Goal: Task Accomplishment & Management: Complete application form

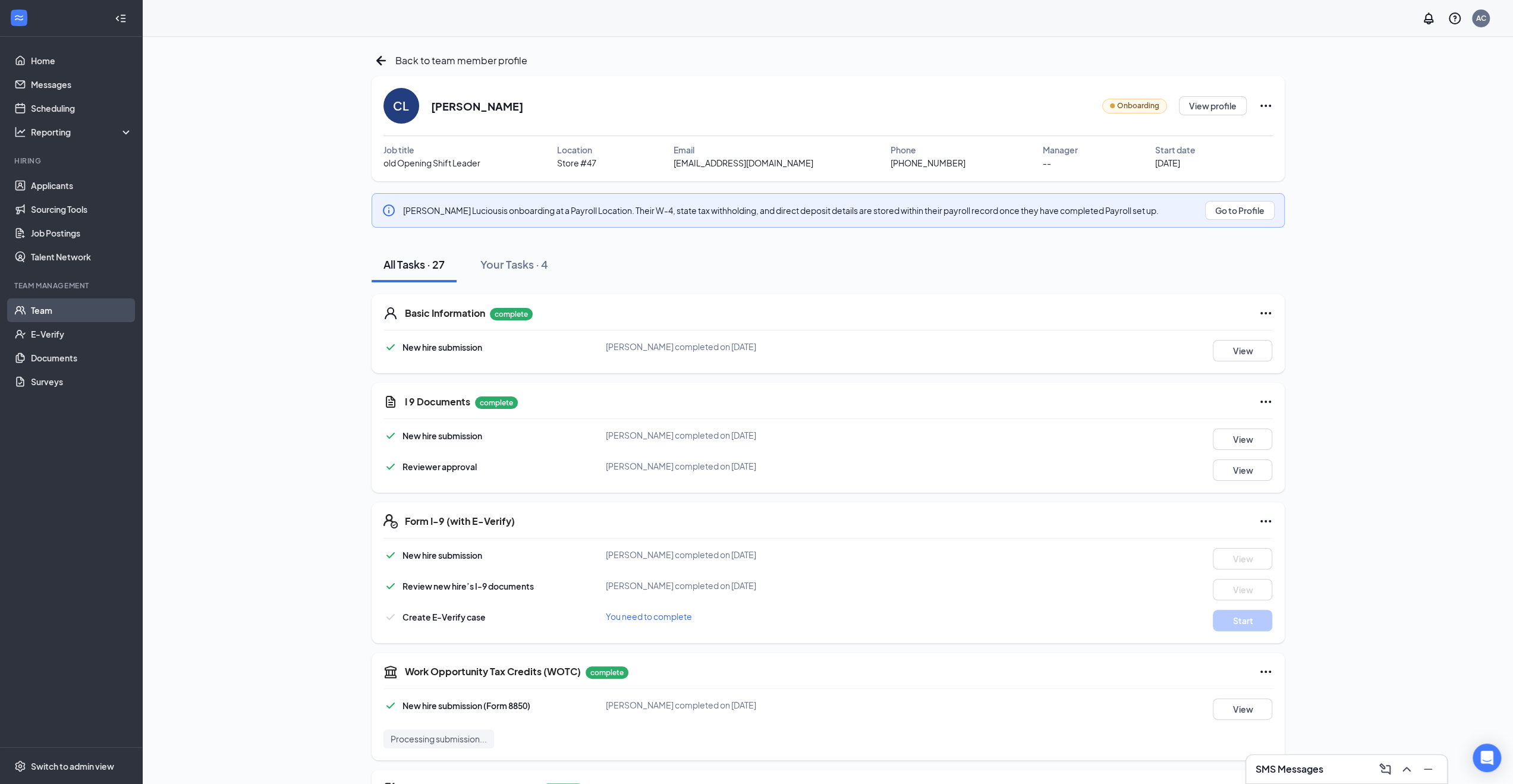
click at [54, 318] on link "Team" at bounding box center [82, 310] width 102 height 24
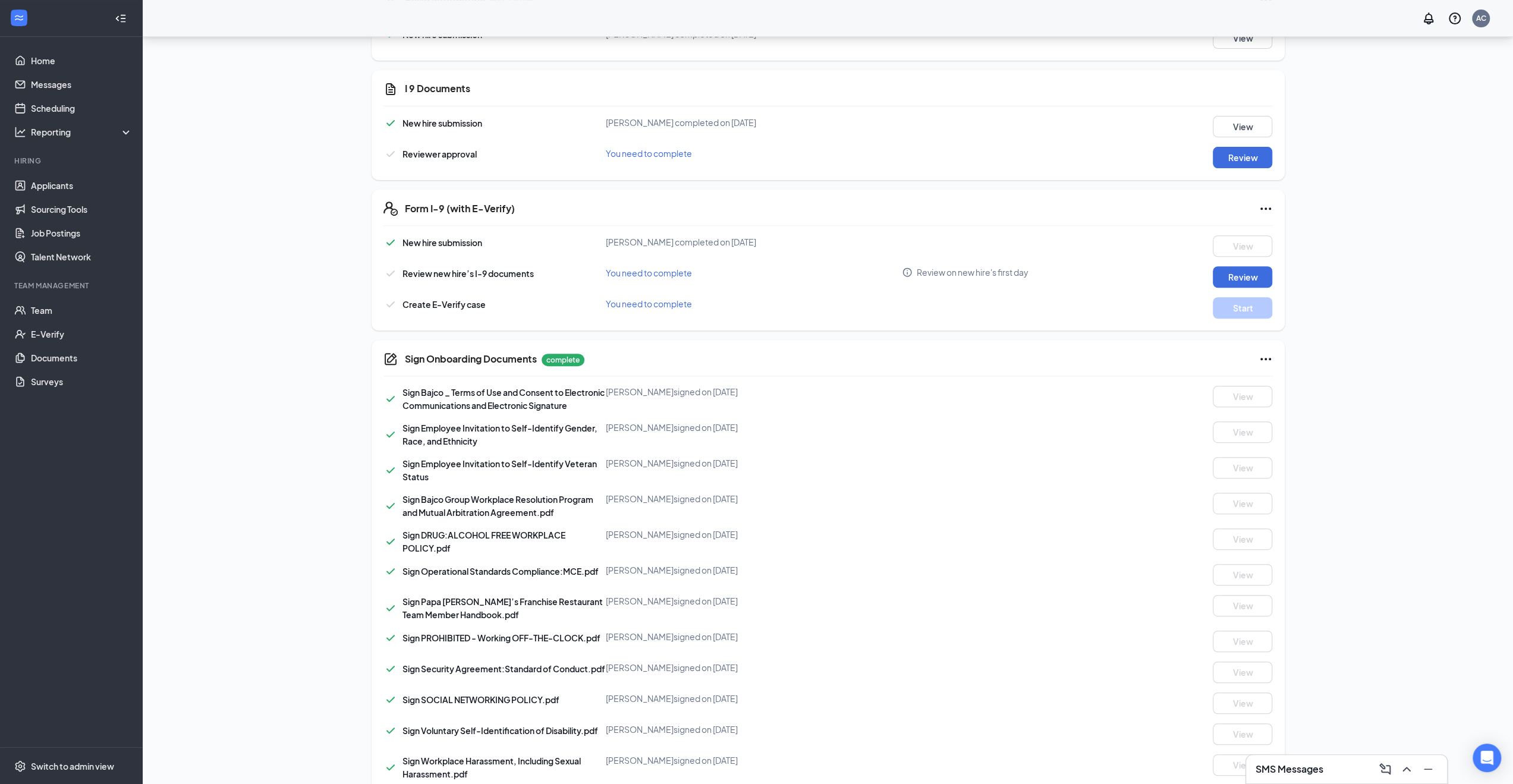
scroll to position [303, 0]
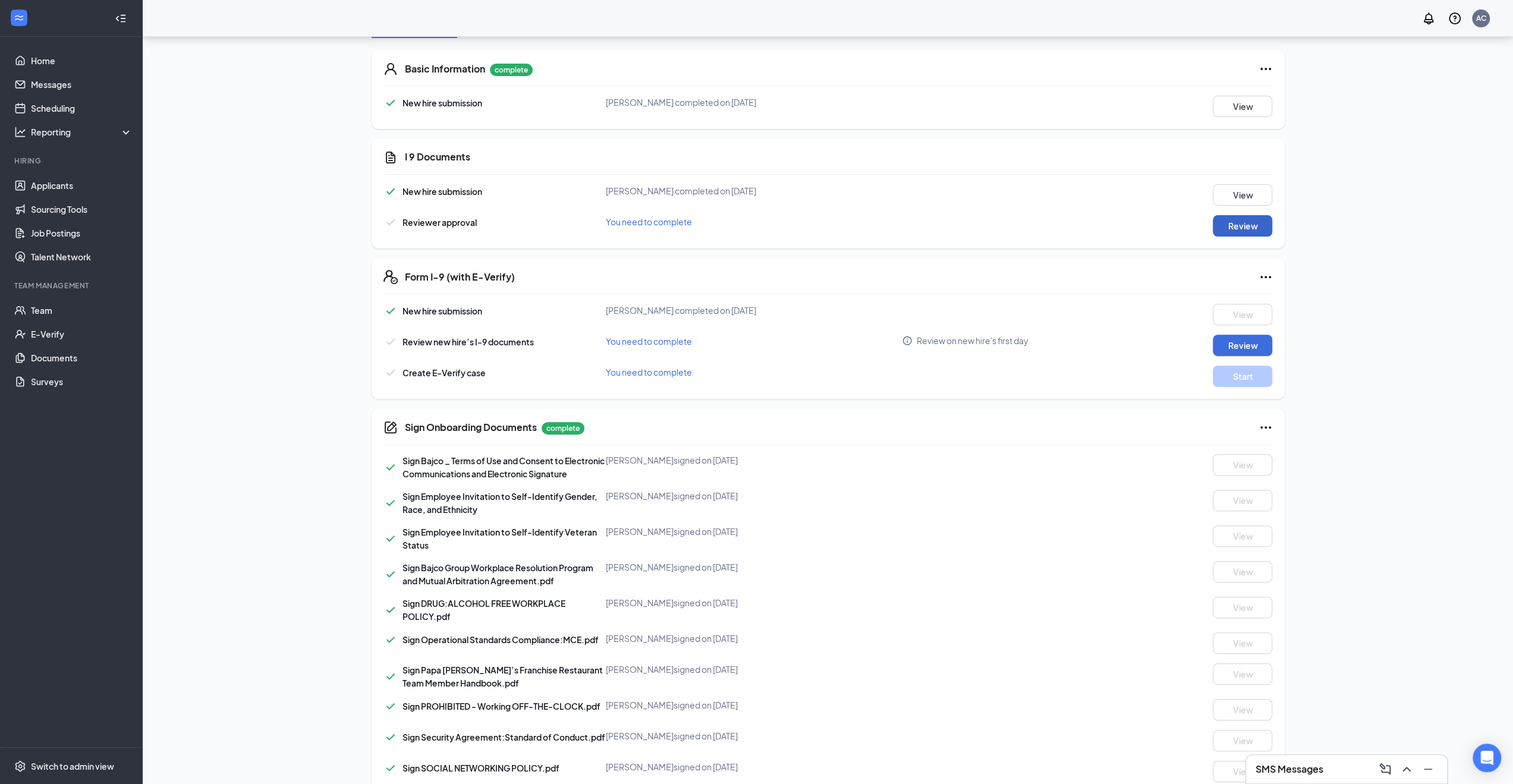
click at [1237, 221] on button "Review" at bounding box center [1242, 226] width 59 height 21
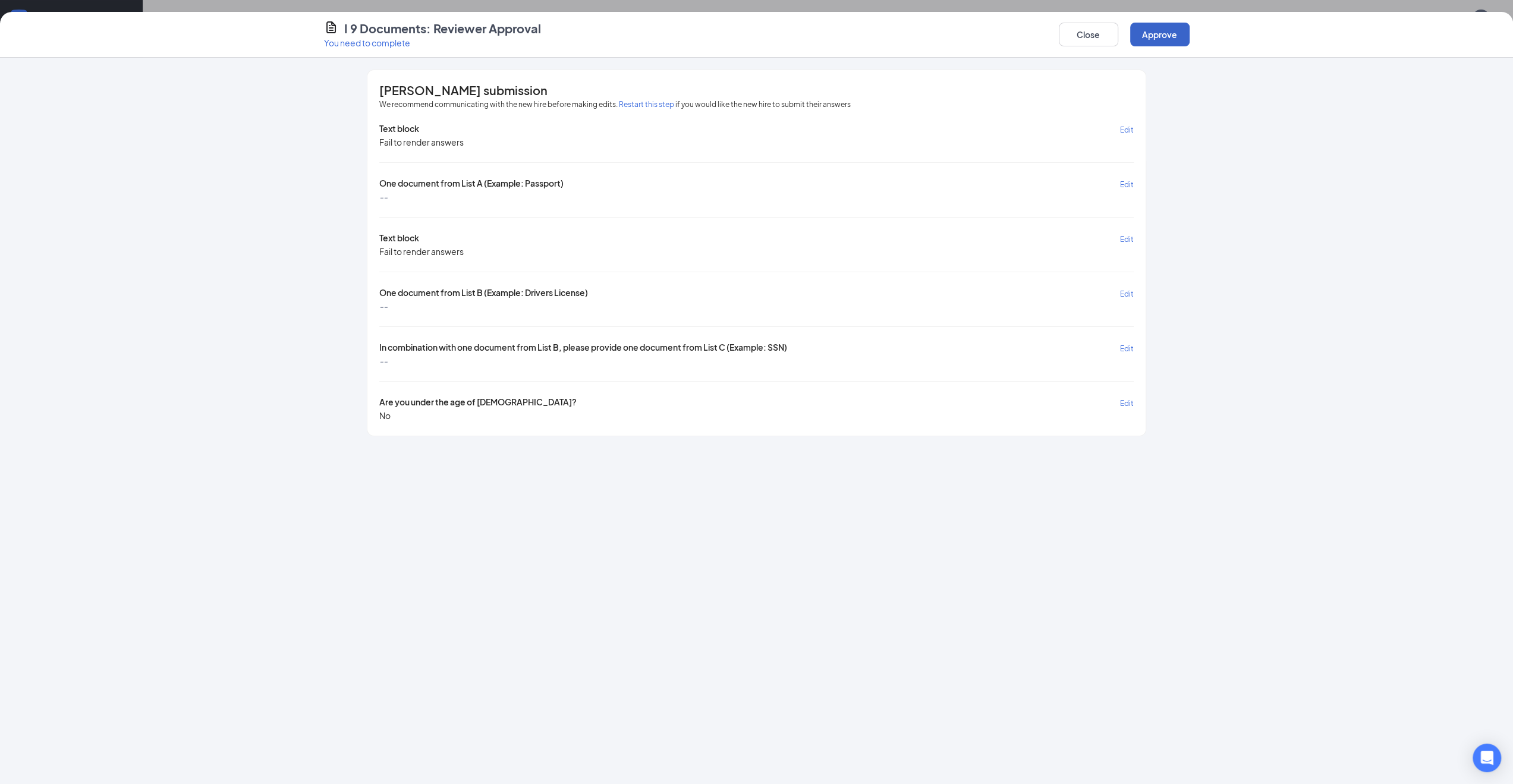
click at [1175, 36] on button "Approve" at bounding box center [1159, 34] width 59 height 24
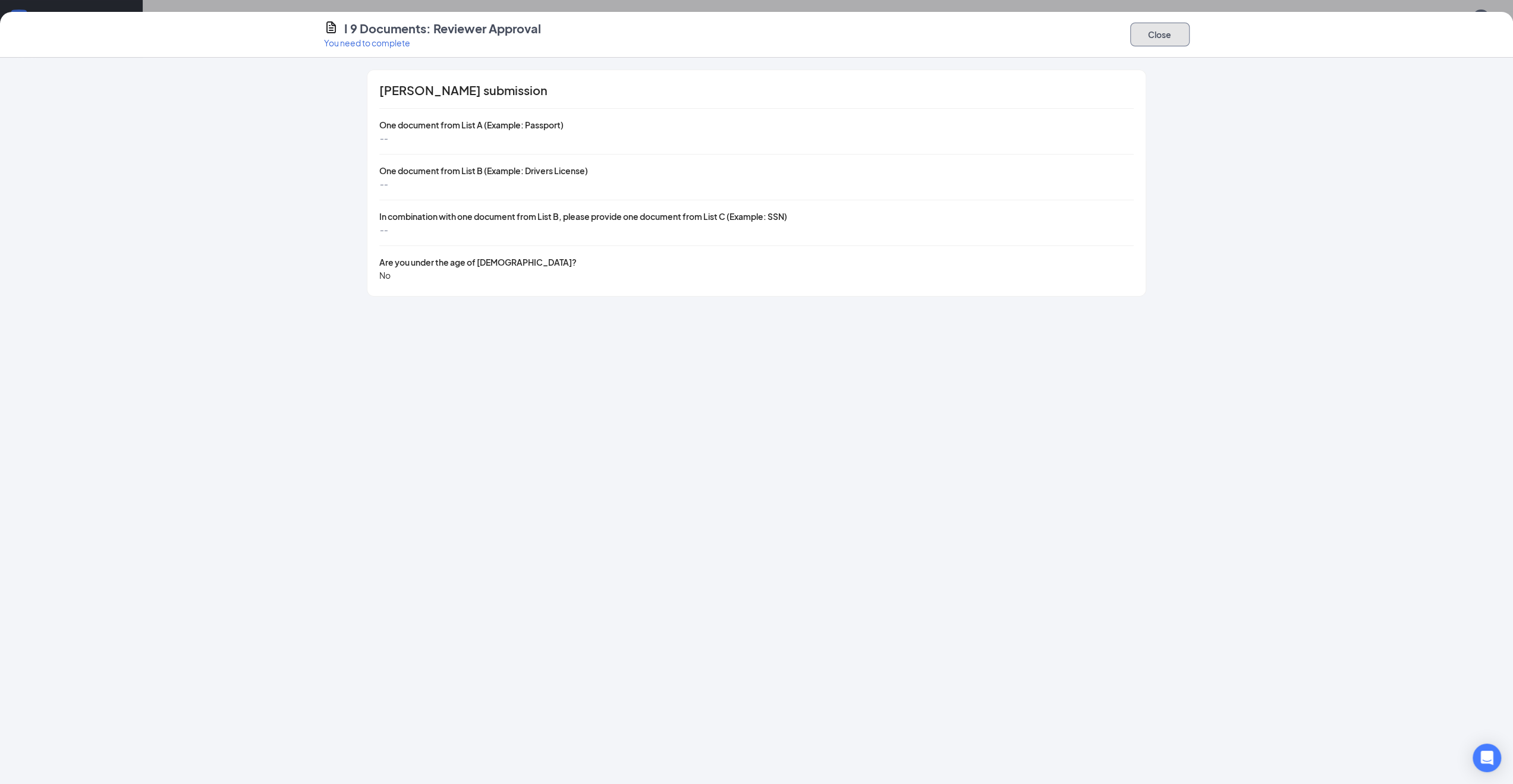
click at [1175, 36] on button "Close" at bounding box center [1159, 34] width 59 height 24
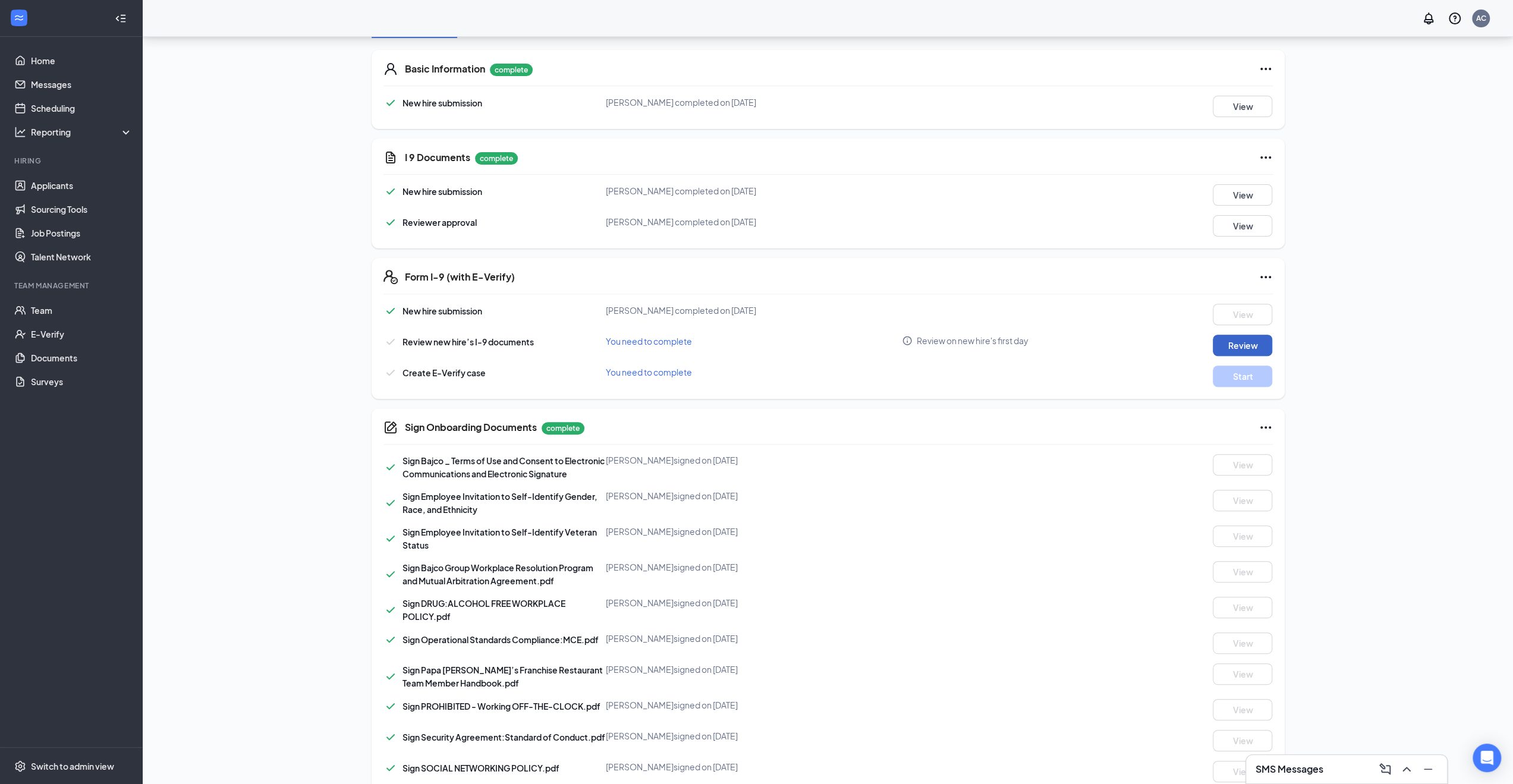
click at [1252, 346] on button "Review" at bounding box center [1242, 345] width 59 height 21
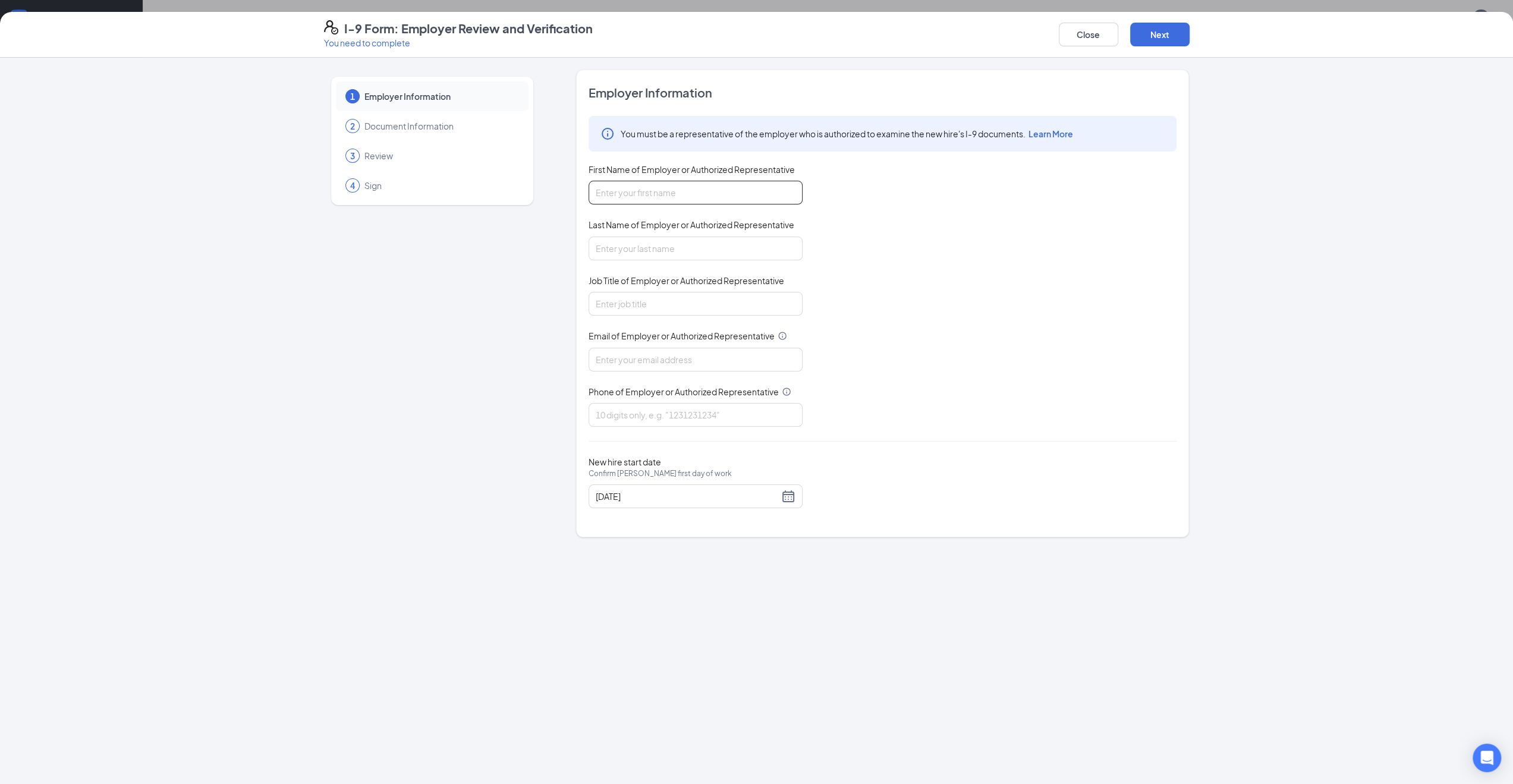
drag, startPoint x: 673, startPoint y: 188, endPoint x: 670, endPoint y: 202, distance: 14.3
click at [673, 188] on input "First Name of Employer or Authorized Representative" at bounding box center [695, 192] width 214 height 24
click at [642, 242] on input "Last Name of Employer or Authorized Representative" at bounding box center [695, 248] width 214 height 24
click at [671, 203] on input "First Name of Employer or Authorized Representative" at bounding box center [695, 192] width 214 height 24
type input "Arianna"
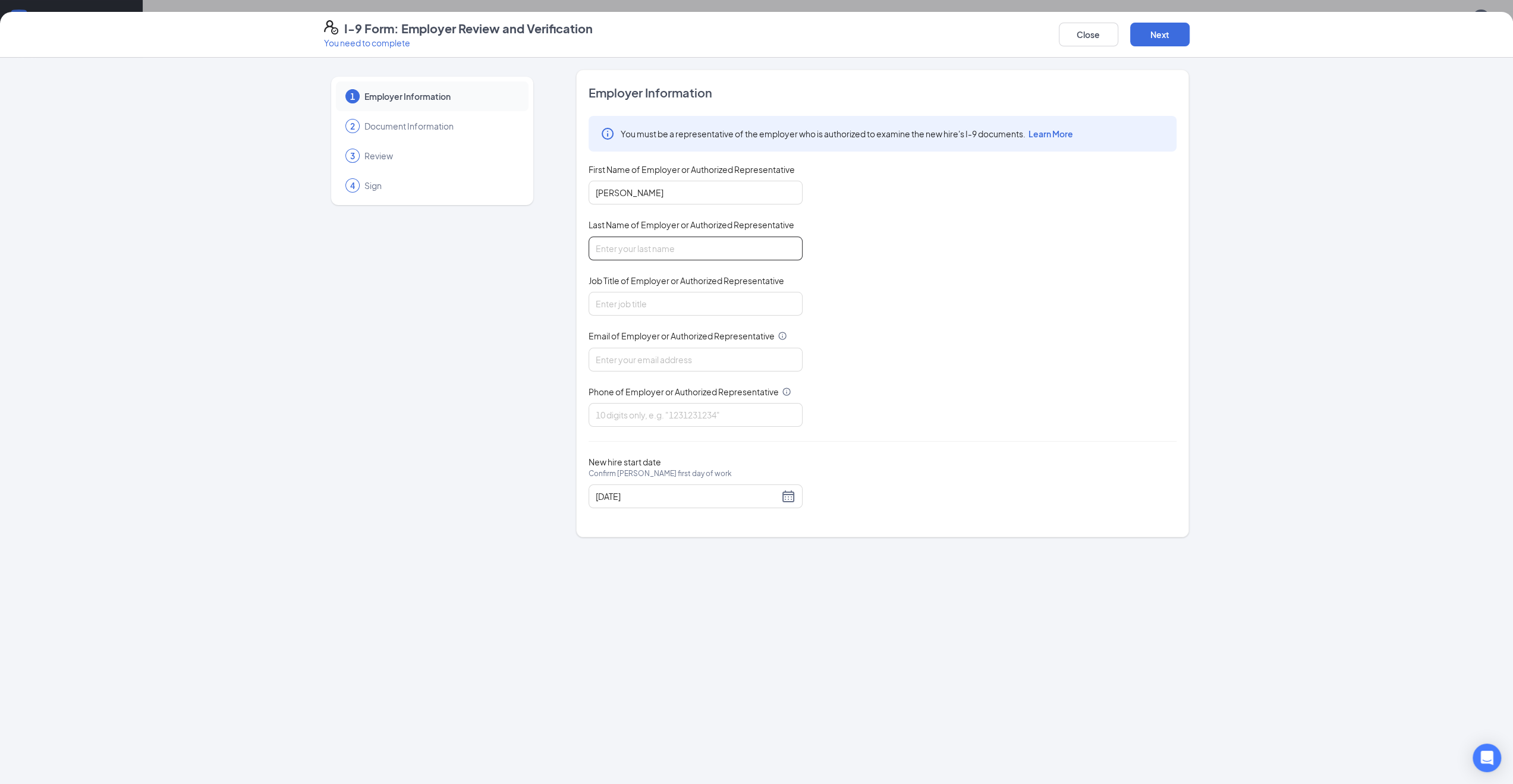
click at [651, 240] on input "Last Name of Employer or Authorized Representative" at bounding box center [695, 248] width 214 height 24
type input "Carr"
click at [641, 294] on input "Job Title of Employer or Authorized Representative" at bounding box center [695, 304] width 214 height 24
type input "General Managerb"
click at [650, 357] on input "Email of Employer or Authorized Representative" at bounding box center [695, 359] width 214 height 24
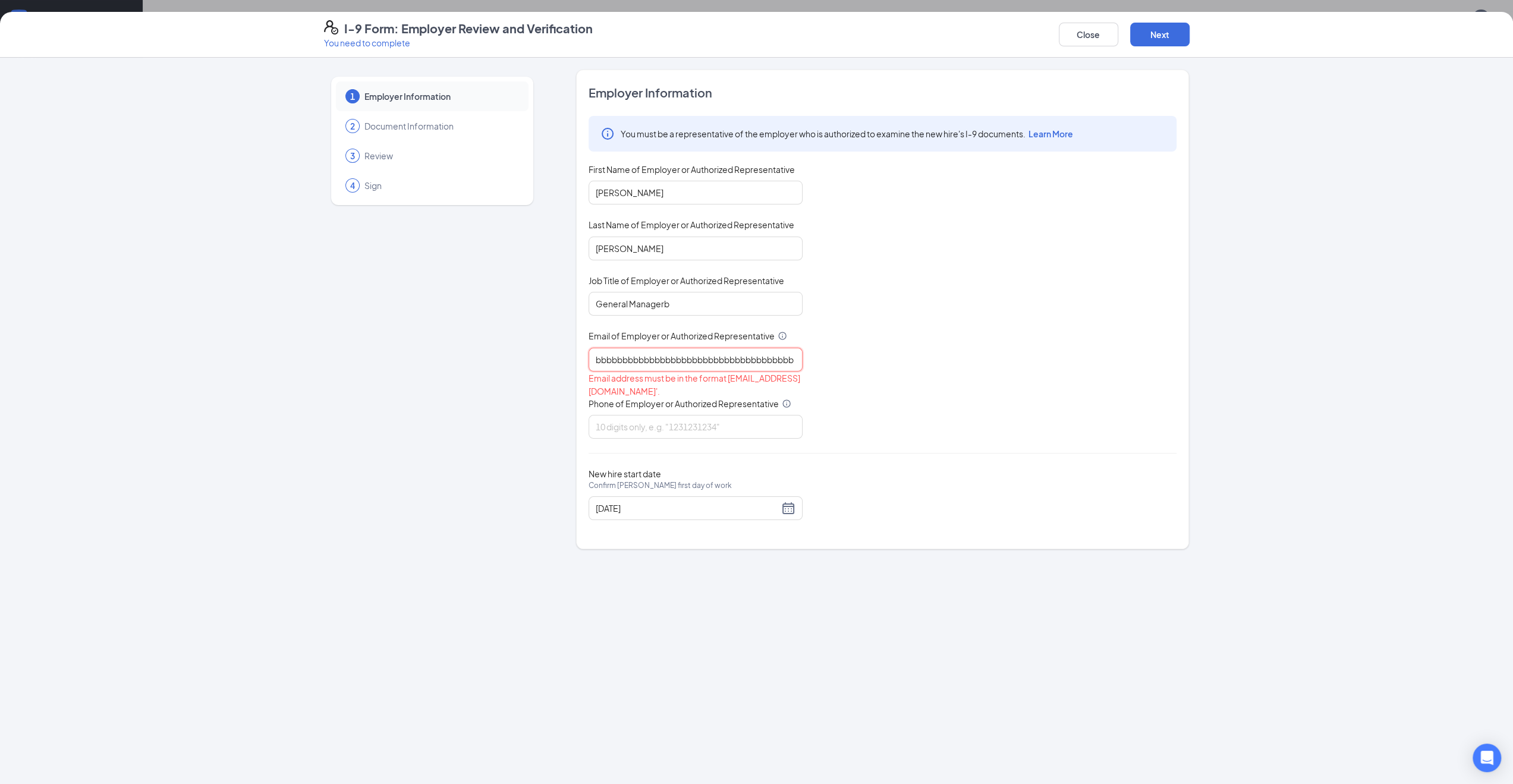
type input "bbbbbbbbbbbbbbbbbbbbbbbbbbbbbbbbbbbbbb"
click at [715, 358] on input "bbbbbbbbbbbbbbbbbbbbbbbbbbbbbbbbbbbbbb" at bounding box center [695, 359] width 214 height 24
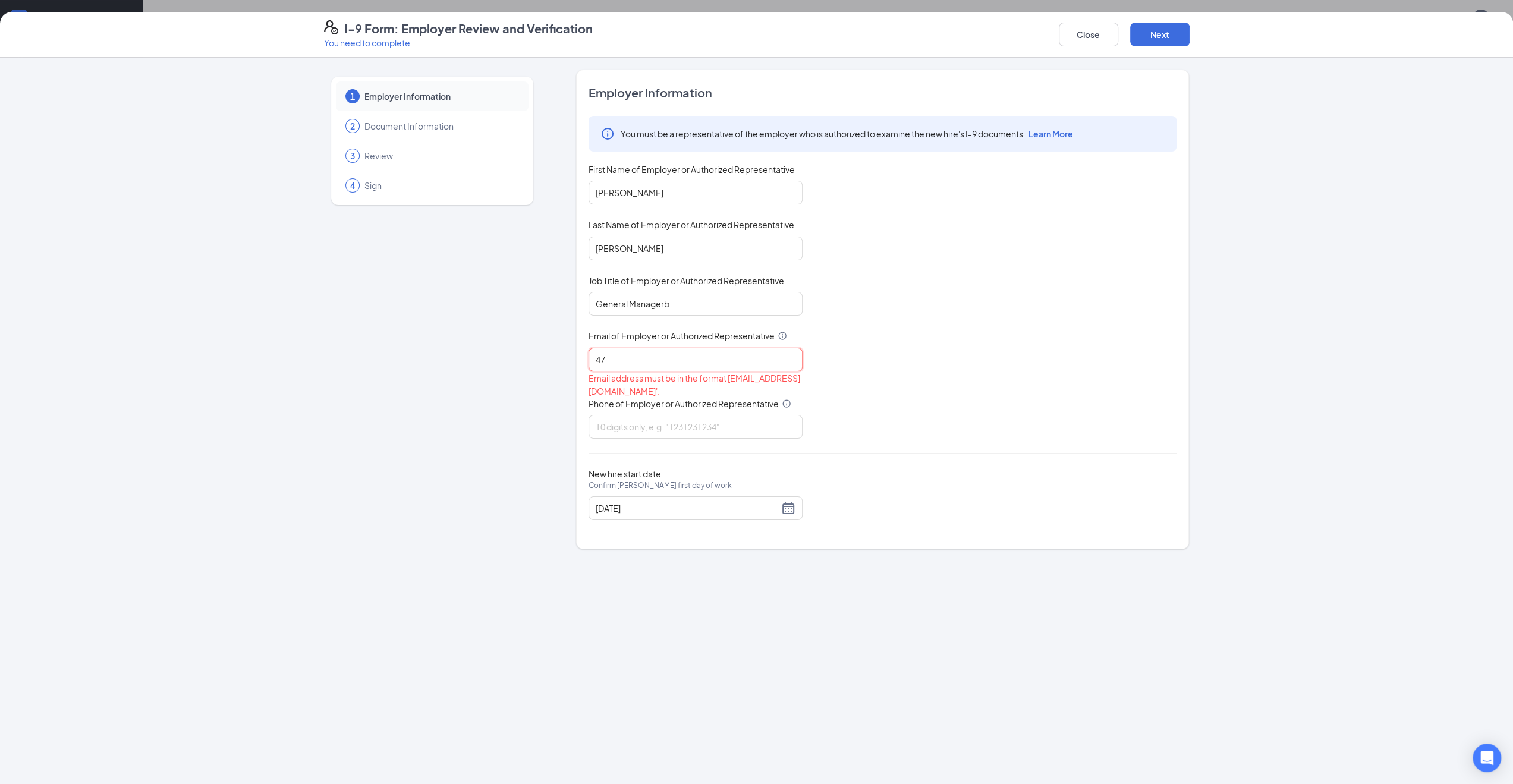
type input "47@bajco.net"
click at [682, 305] on input "General Managerb" at bounding box center [695, 304] width 214 height 24
type input "General Manager"
click at [634, 397] on div "Phone of Employer or Authorized Representative" at bounding box center [695, 395] width 214 height 17
click at [639, 403] on input "Phone of Employer or Authorized Representative" at bounding box center [695, 414] width 214 height 24
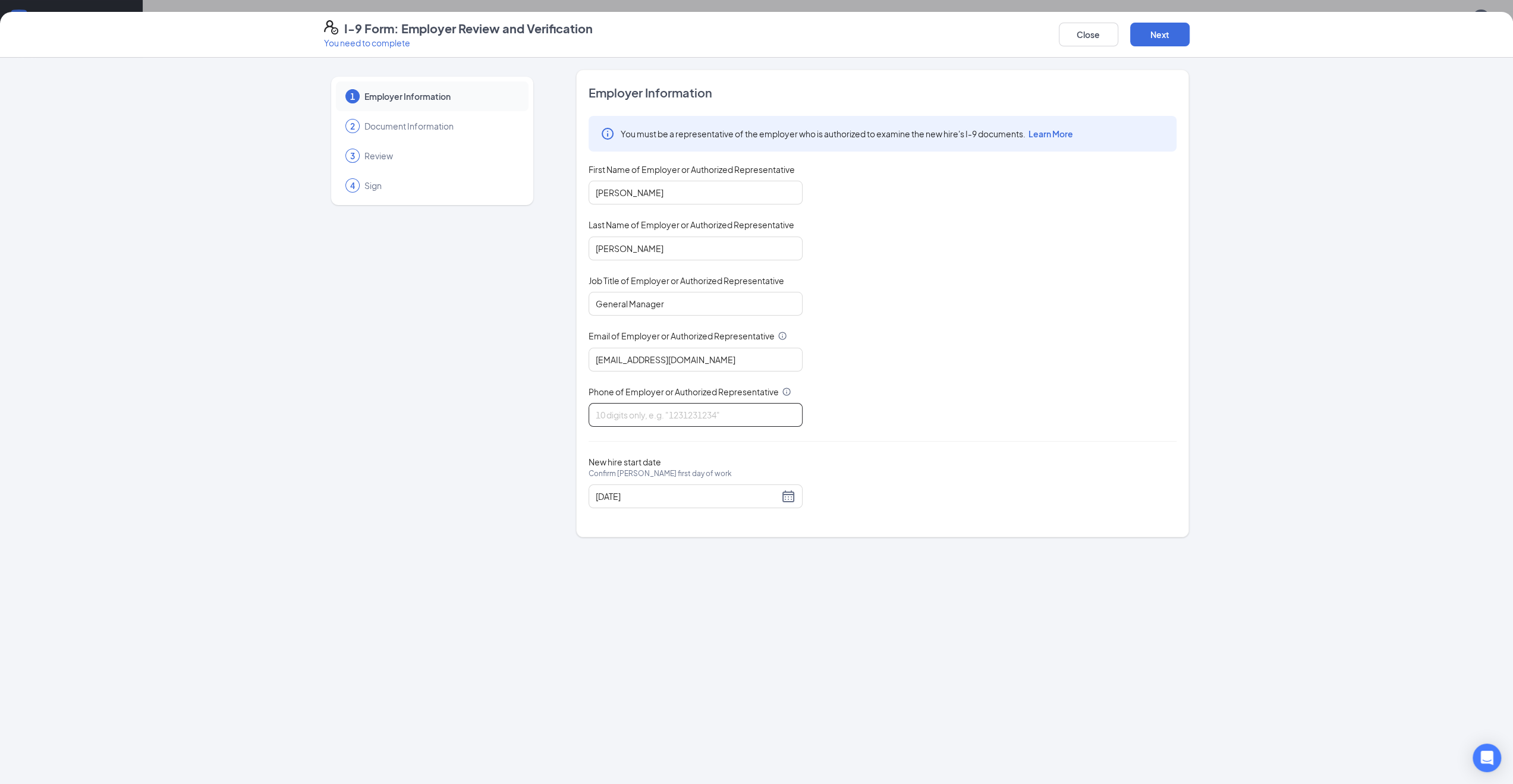
type input "3179374269"
click at [1173, 39] on button "Next" at bounding box center [1159, 34] width 59 height 24
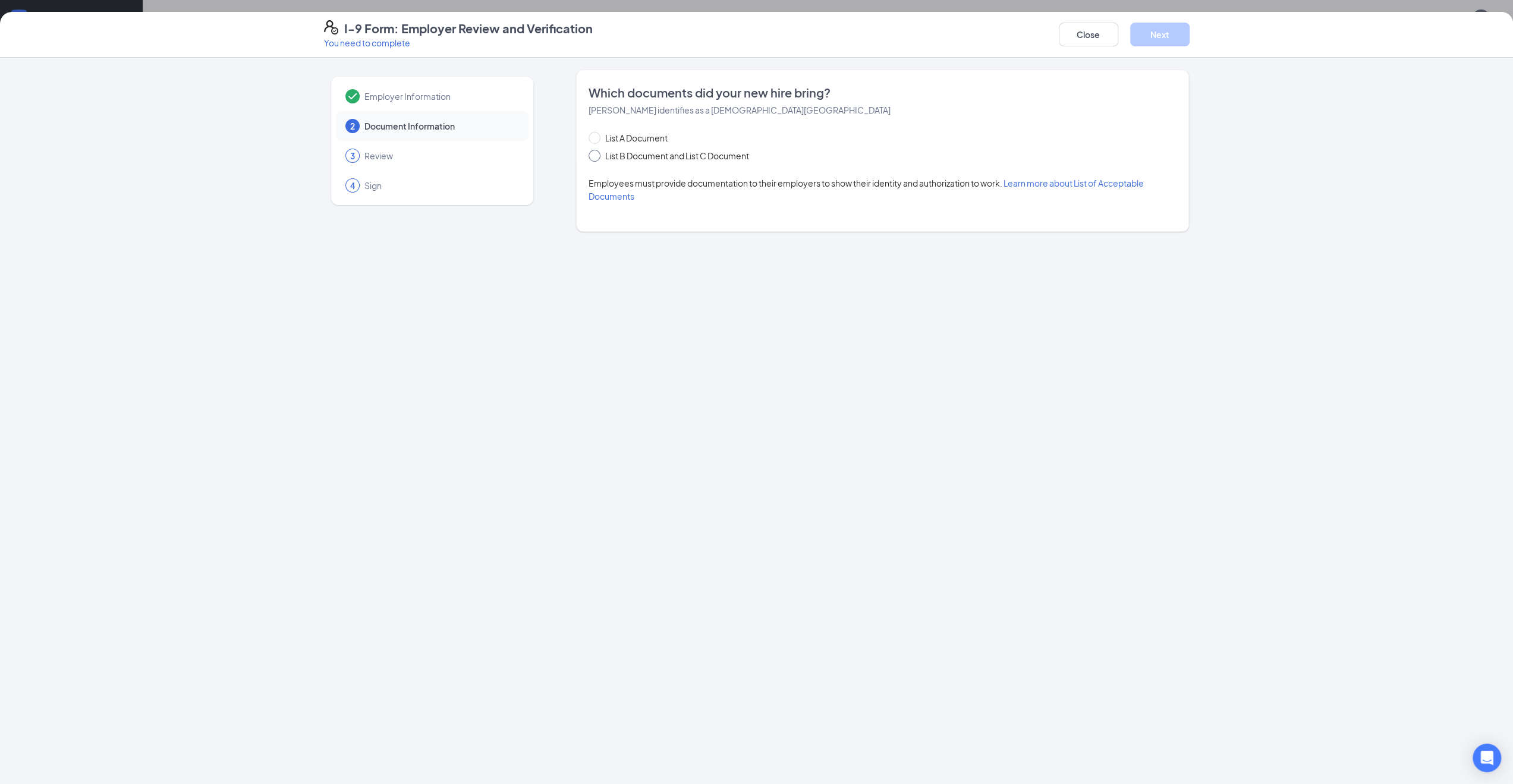
click at [710, 152] on span "List B Document and List C Document" at bounding box center [677, 155] width 153 height 13
click at [597, 152] on input "List B Document and List C Document" at bounding box center [592, 153] width 9 height 9
radio input "true"
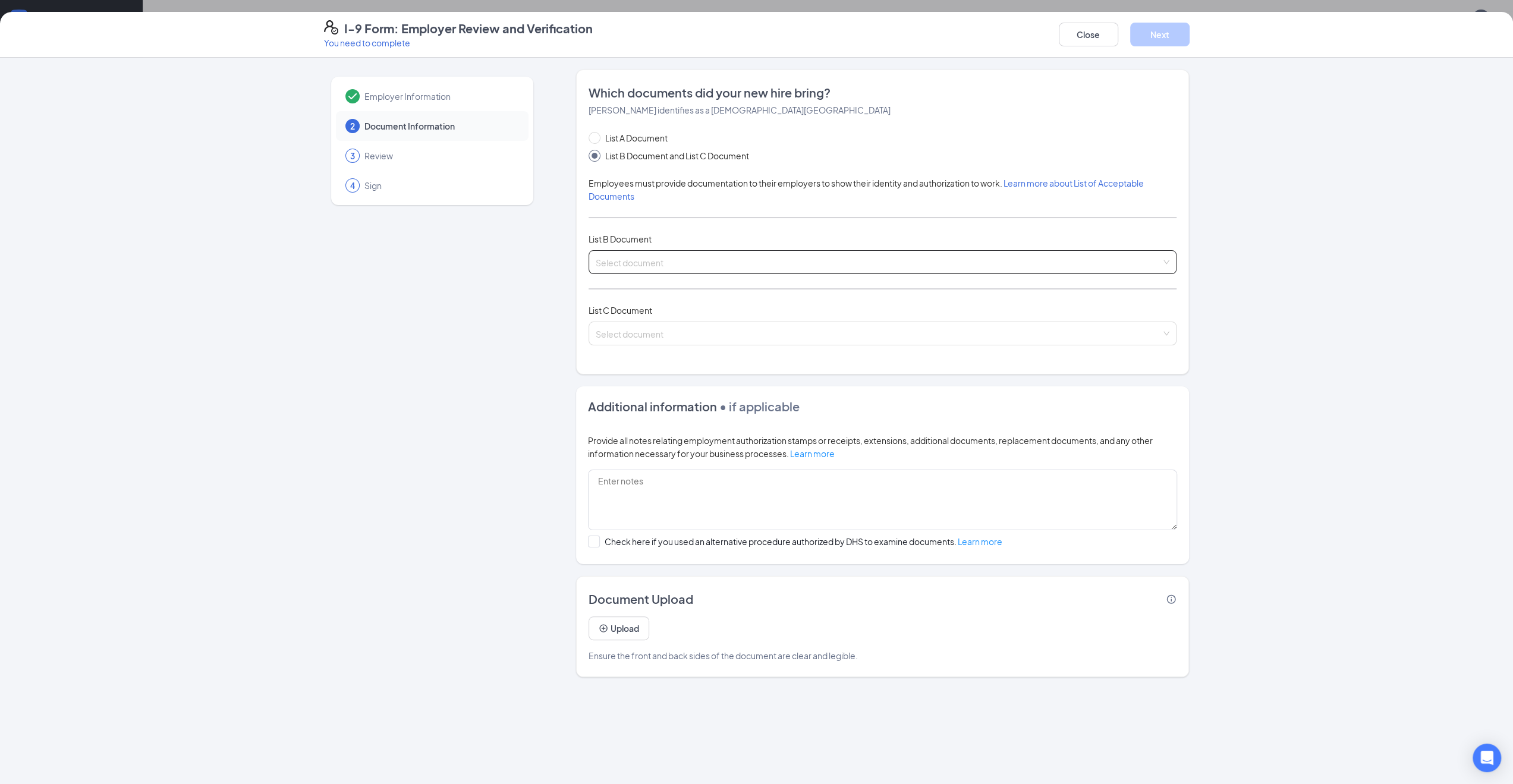
click at [643, 260] on input "search" at bounding box center [878, 259] width 566 height 17
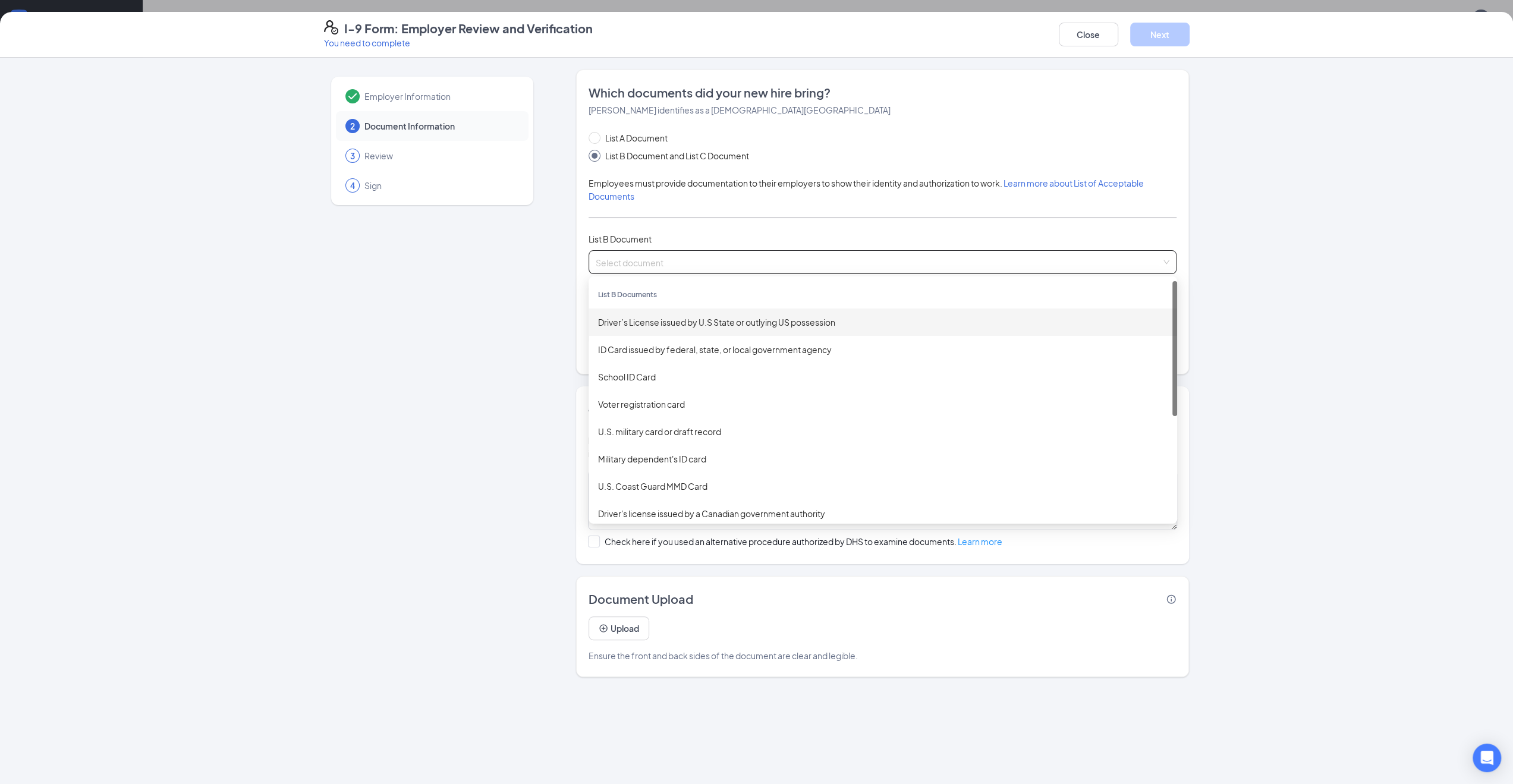
click at [651, 327] on div "Driver’s License issued by U.S State or outlying US possession" at bounding box center [882, 322] width 588 height 27
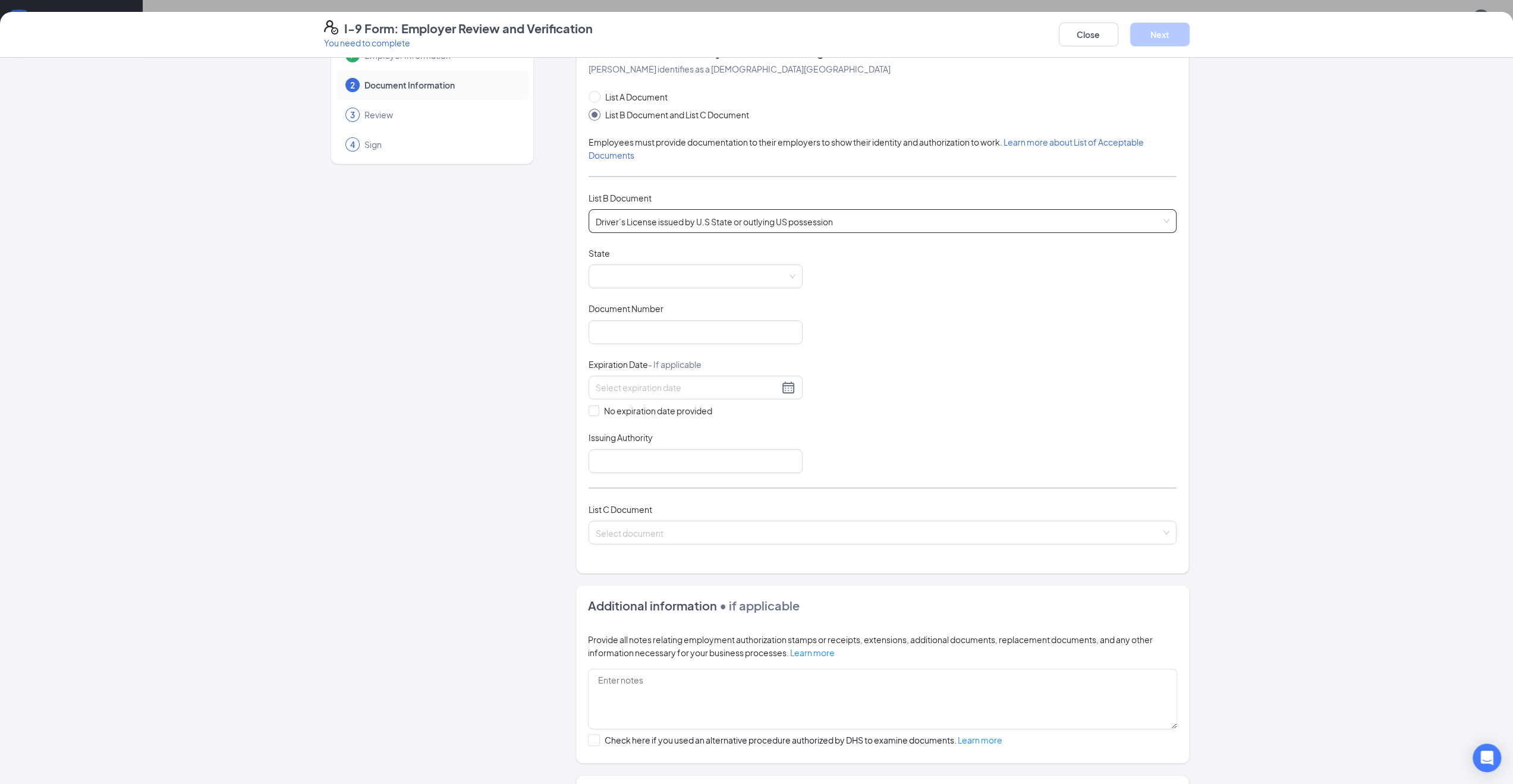
scroll to position [59, 0]
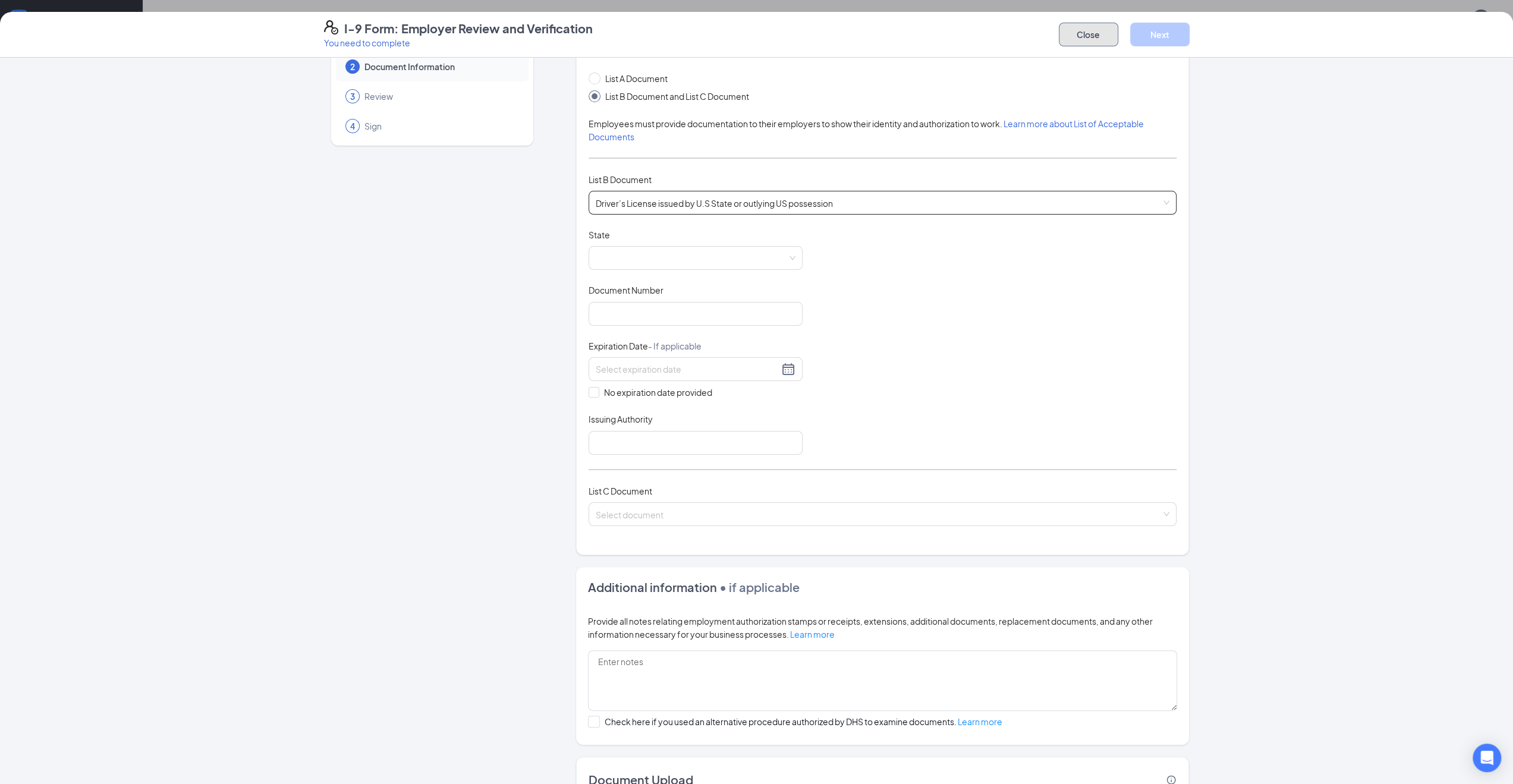
click at [1076, 29] on button "Close" at bounding box center [1088, 34] width 59 height 24
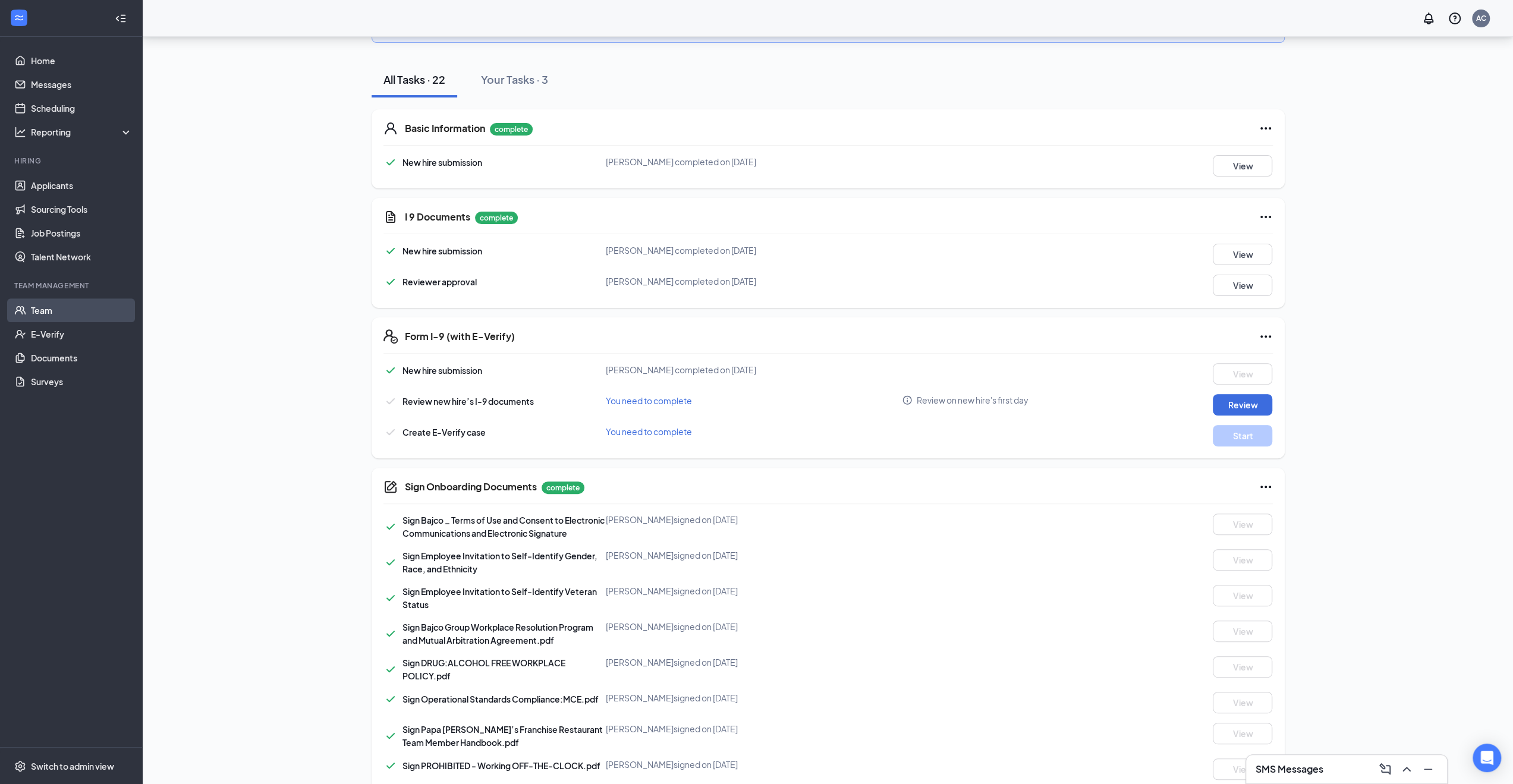
click at [60, 308] on link "Team" at bounding box center [82, 310] width 102 height 24
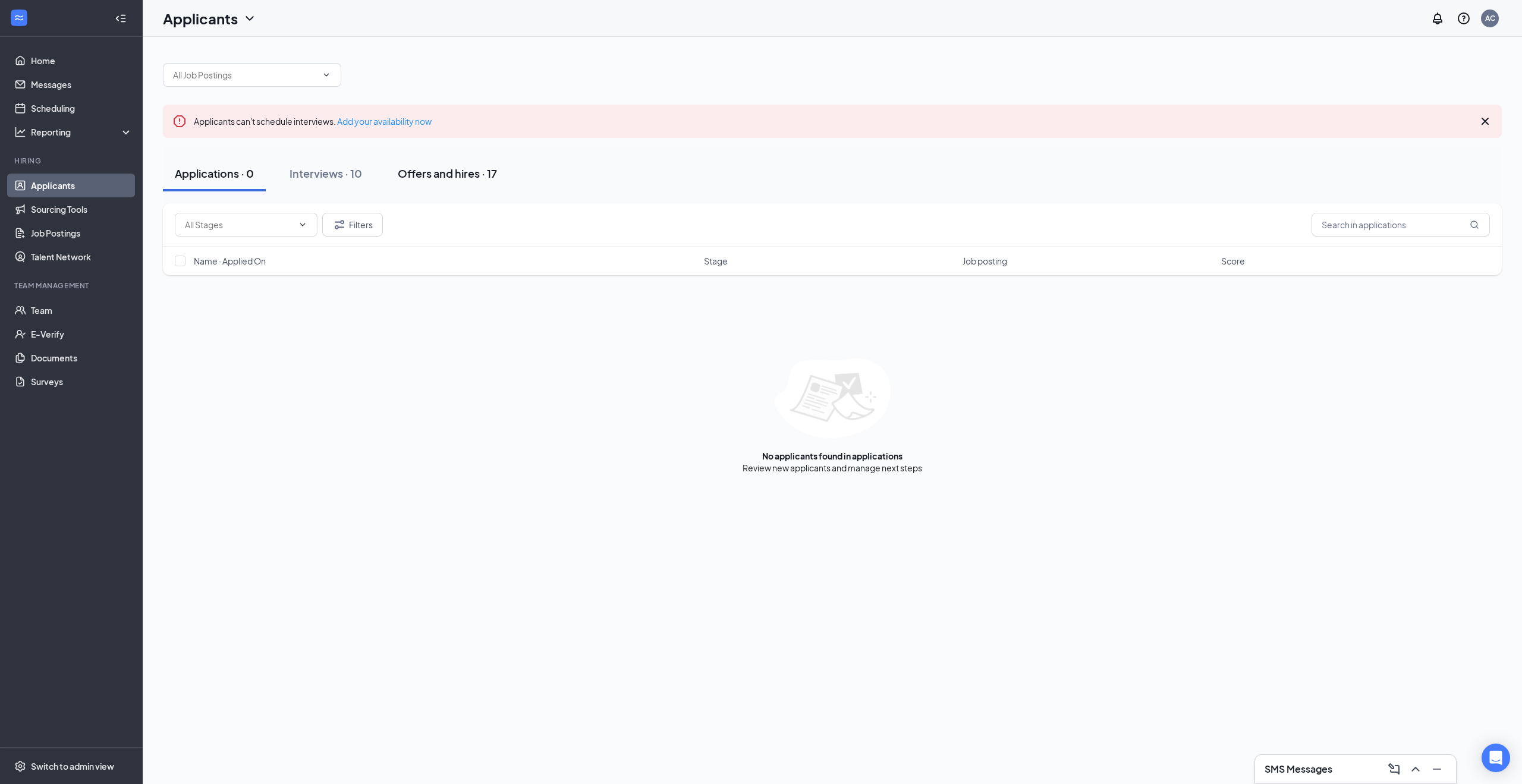
click at [443, 164] on button "Offers and hires · 17" at bounding box center [447, 173] width 123 height 36
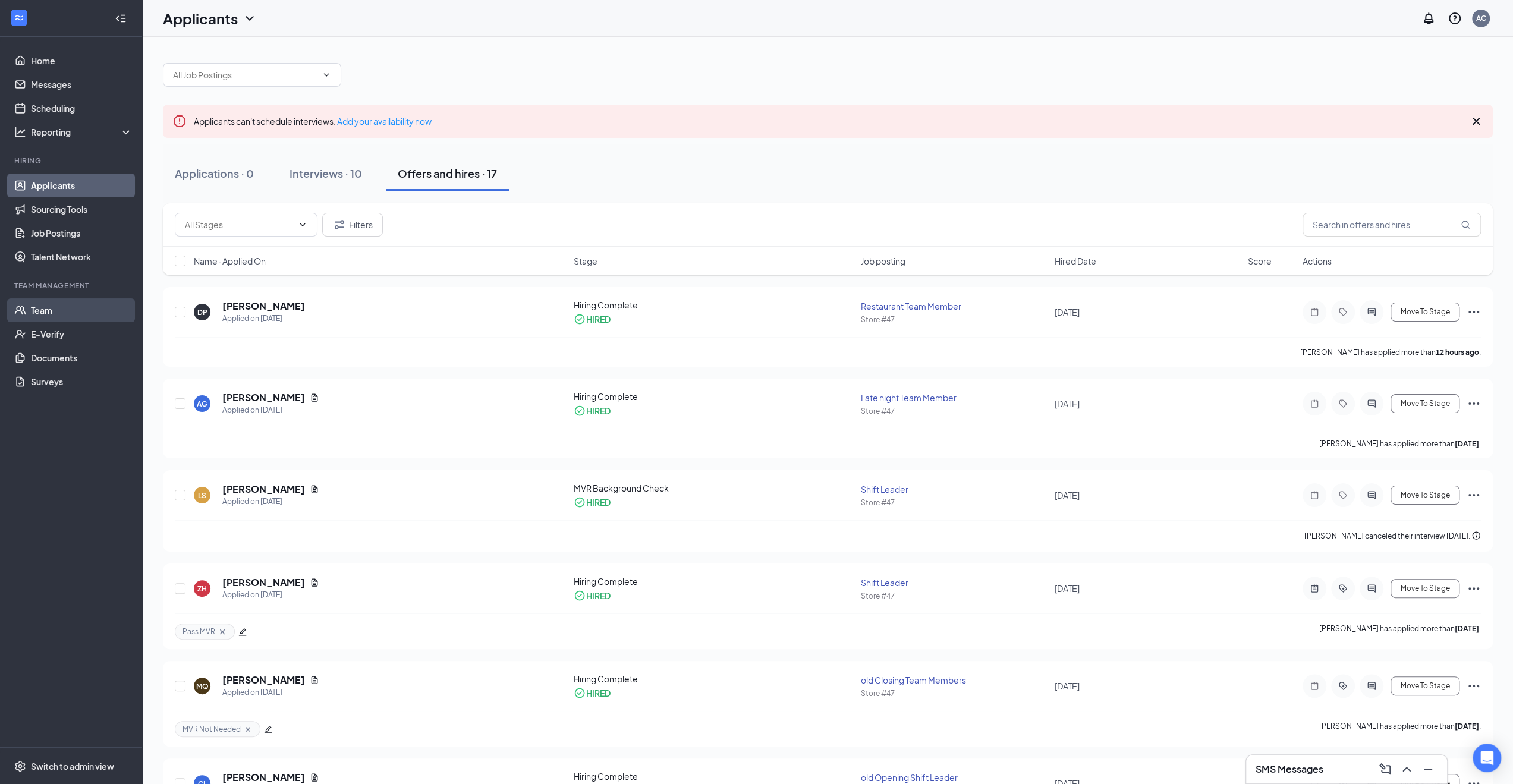
click at [82, 309] on link "Team" at bounding box center [82, 310] width 102 height 24
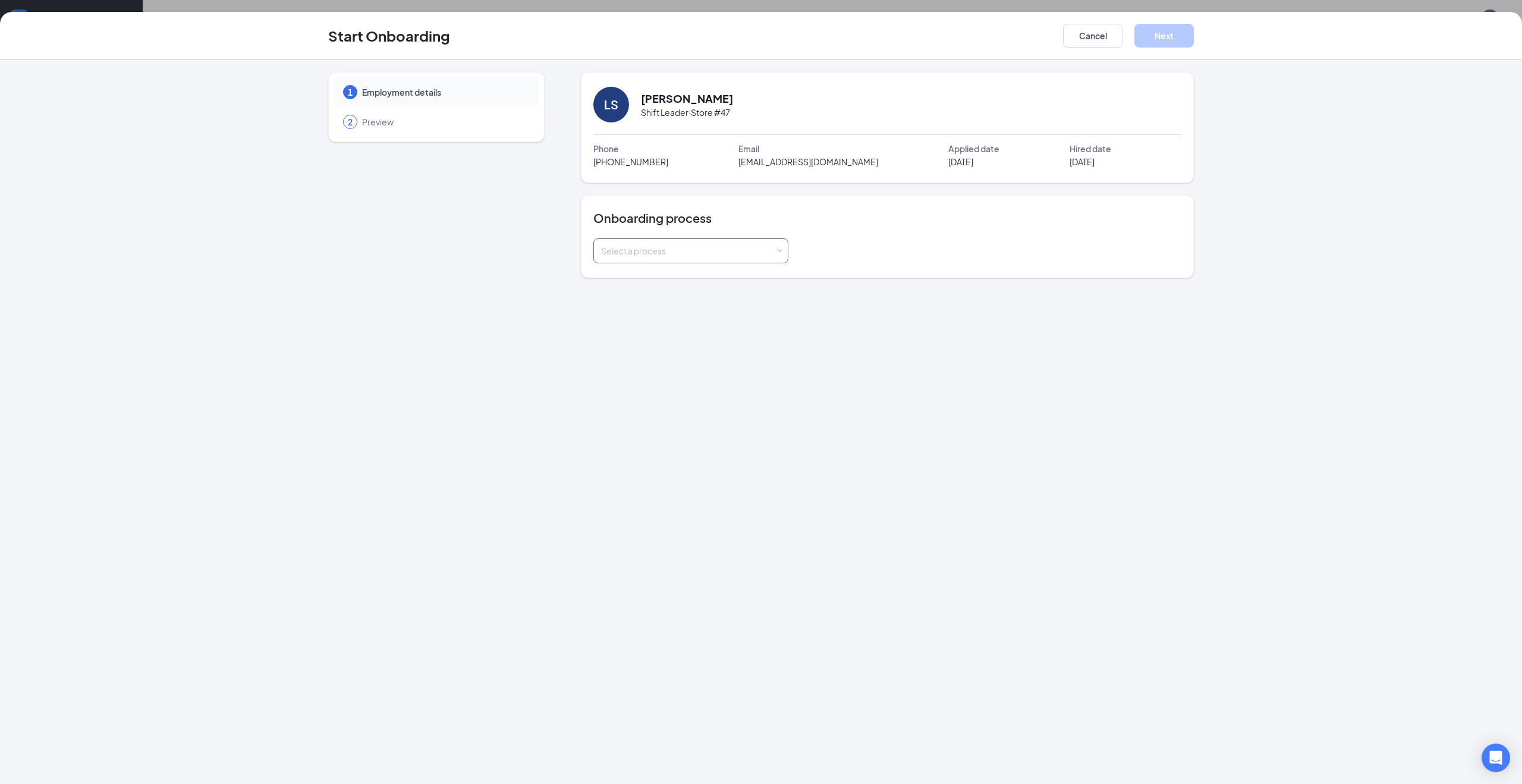
click at [756, 252] on div "Select a process" at bounding box center [687, 250] width 174 height 12
click at [725, 337] on span "Manager & Driver | [US_STATE] (Work State)" at bounding box center [680, 342] width 165 height 11
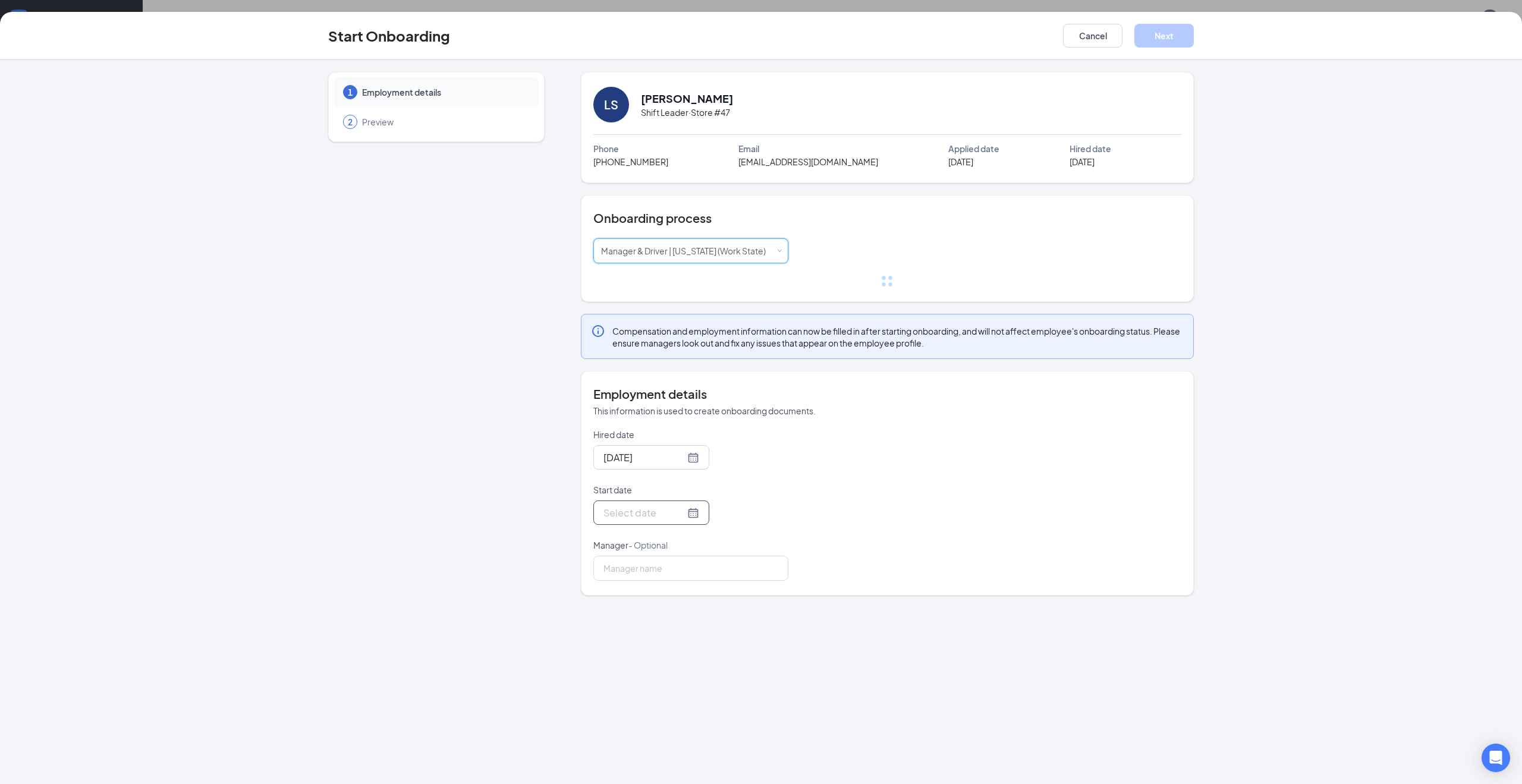
click at [681, 516] on div at bounding box center [651, 512] width 96 height 15
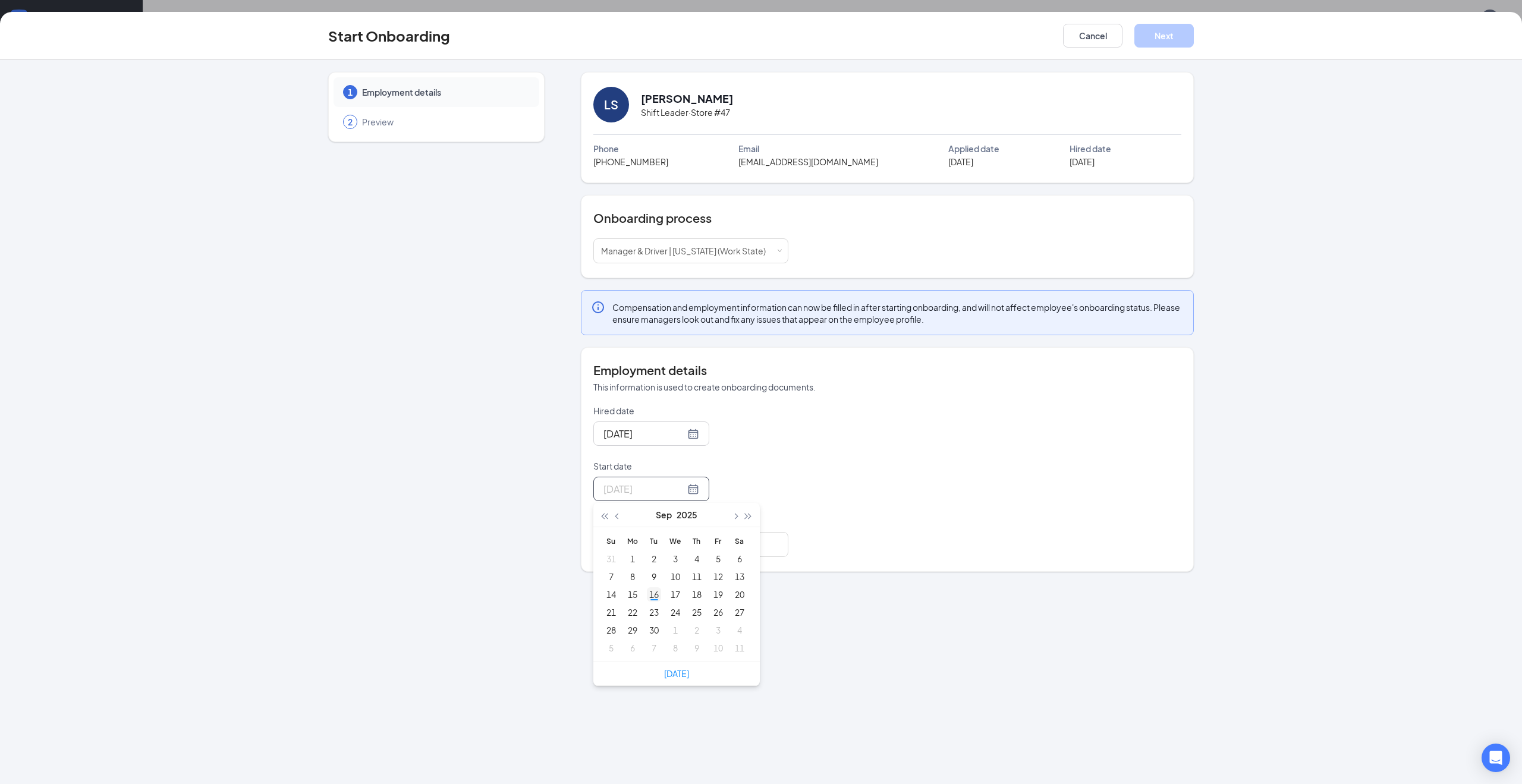
type input "[DATE]"
click at [656, 596] on div "16" at bounding box center [653, 594] width 15 height 15
click at [1152, 40] on button "Next" at bounding box center [1164, 36] width 59 height 24
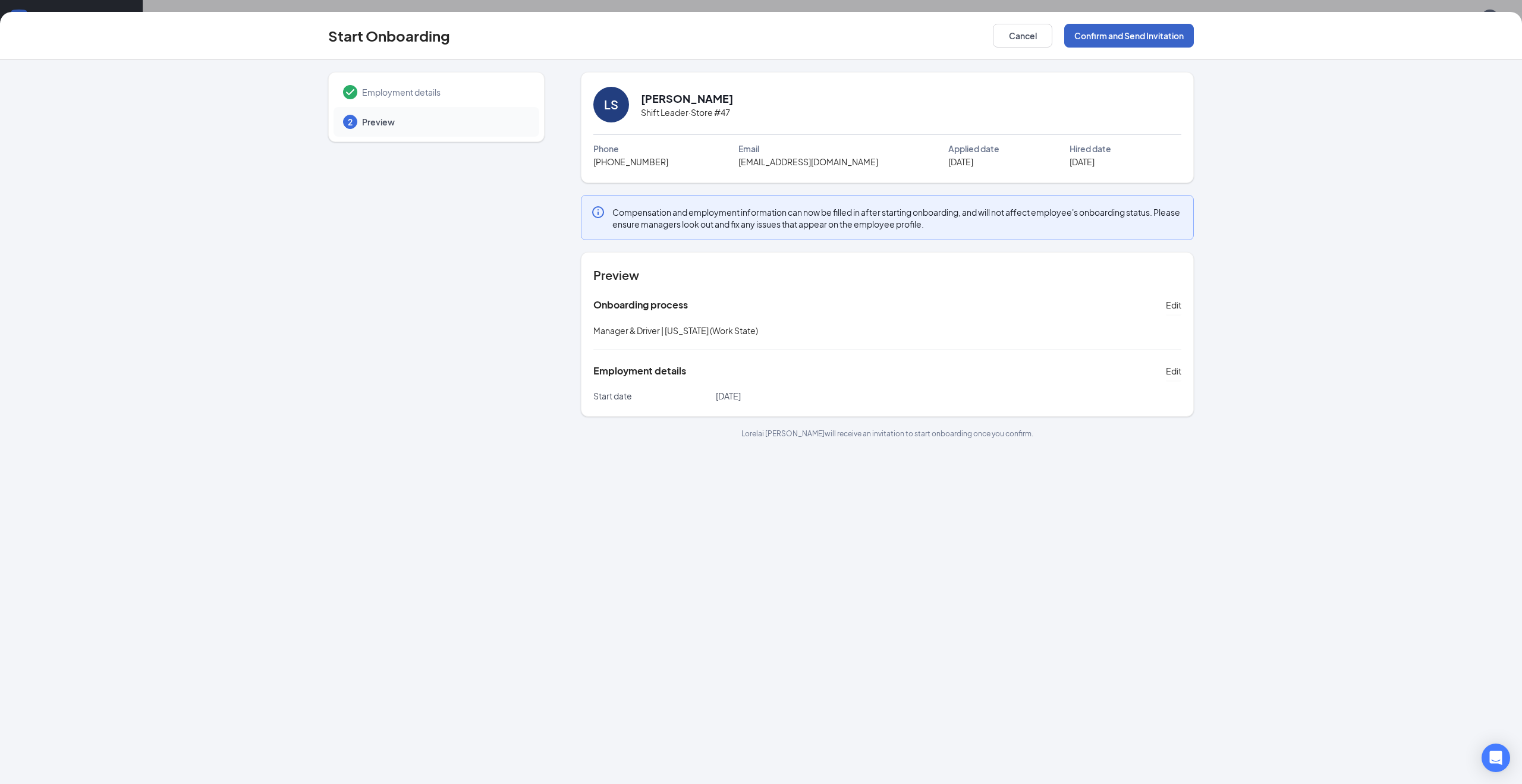
click at [1151, 41] on button "Confirm and Send Invitation" at bounding box center [1129, 36] width 130 height 24
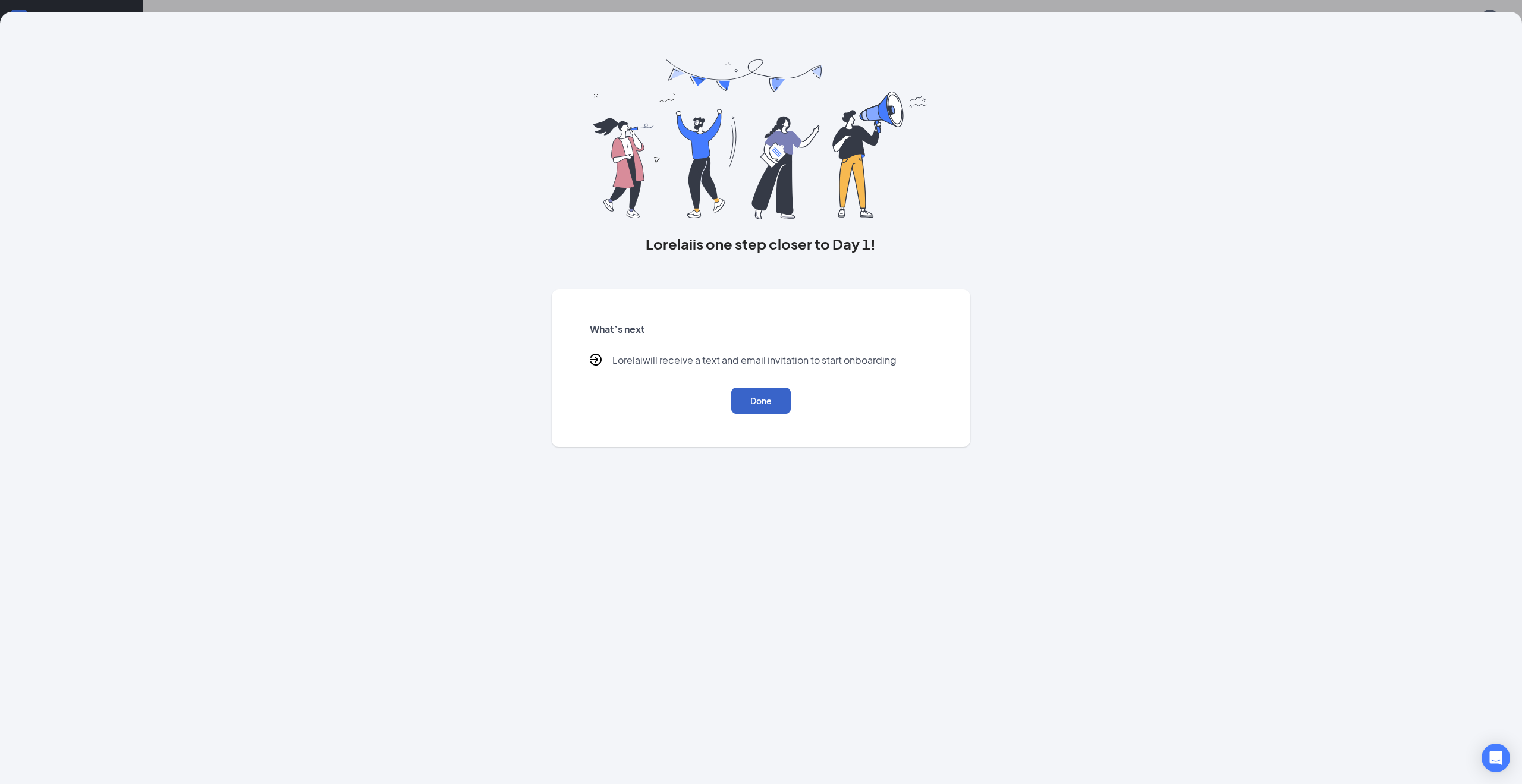
click at [752, 397] on button "Done" at bounding box center [760, 400] width 59 height 26
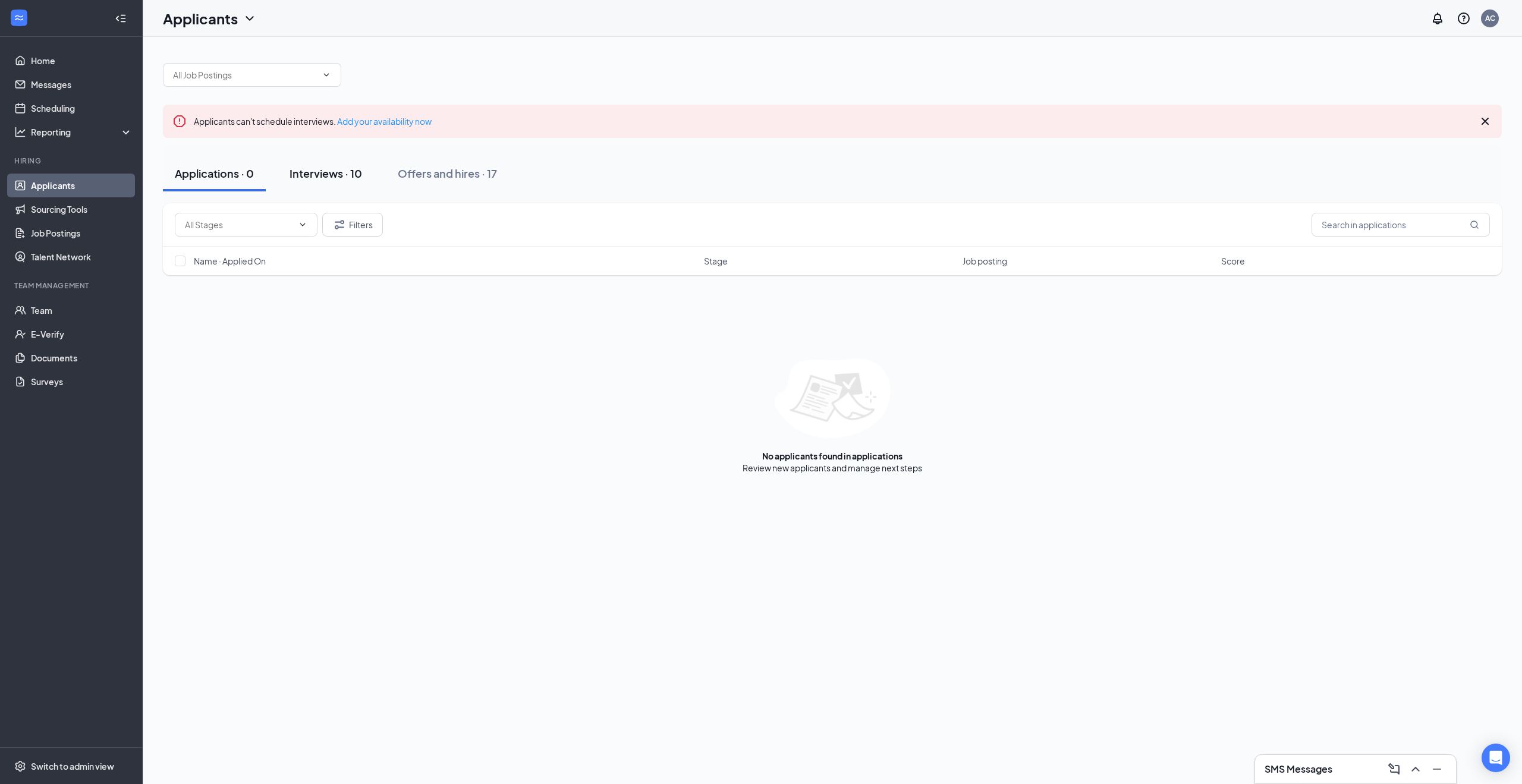
click at [326, 179] on div "Interviews · 10" at bounding box center [325, 173] width 73 height 15
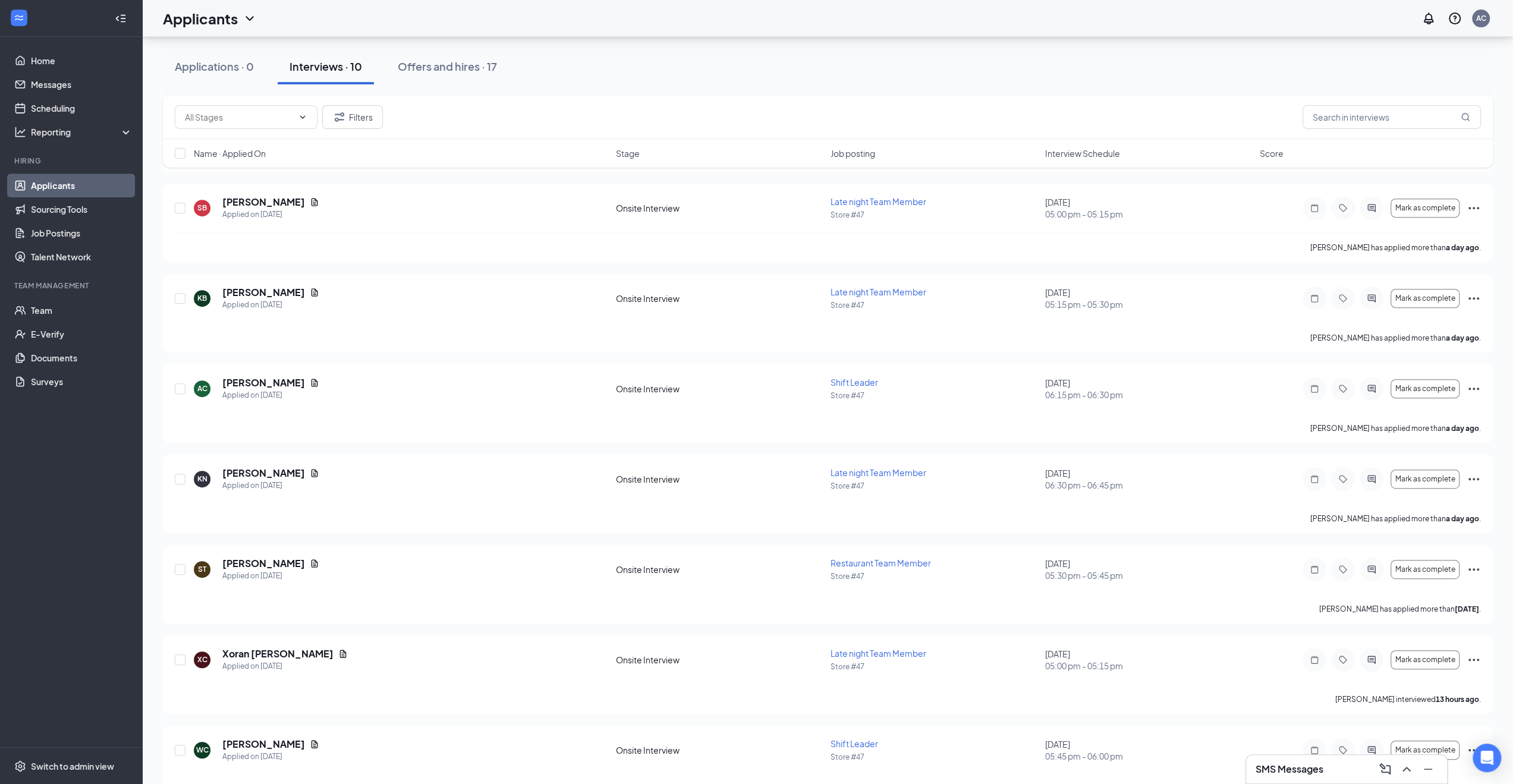
scroll to position [406, 0]
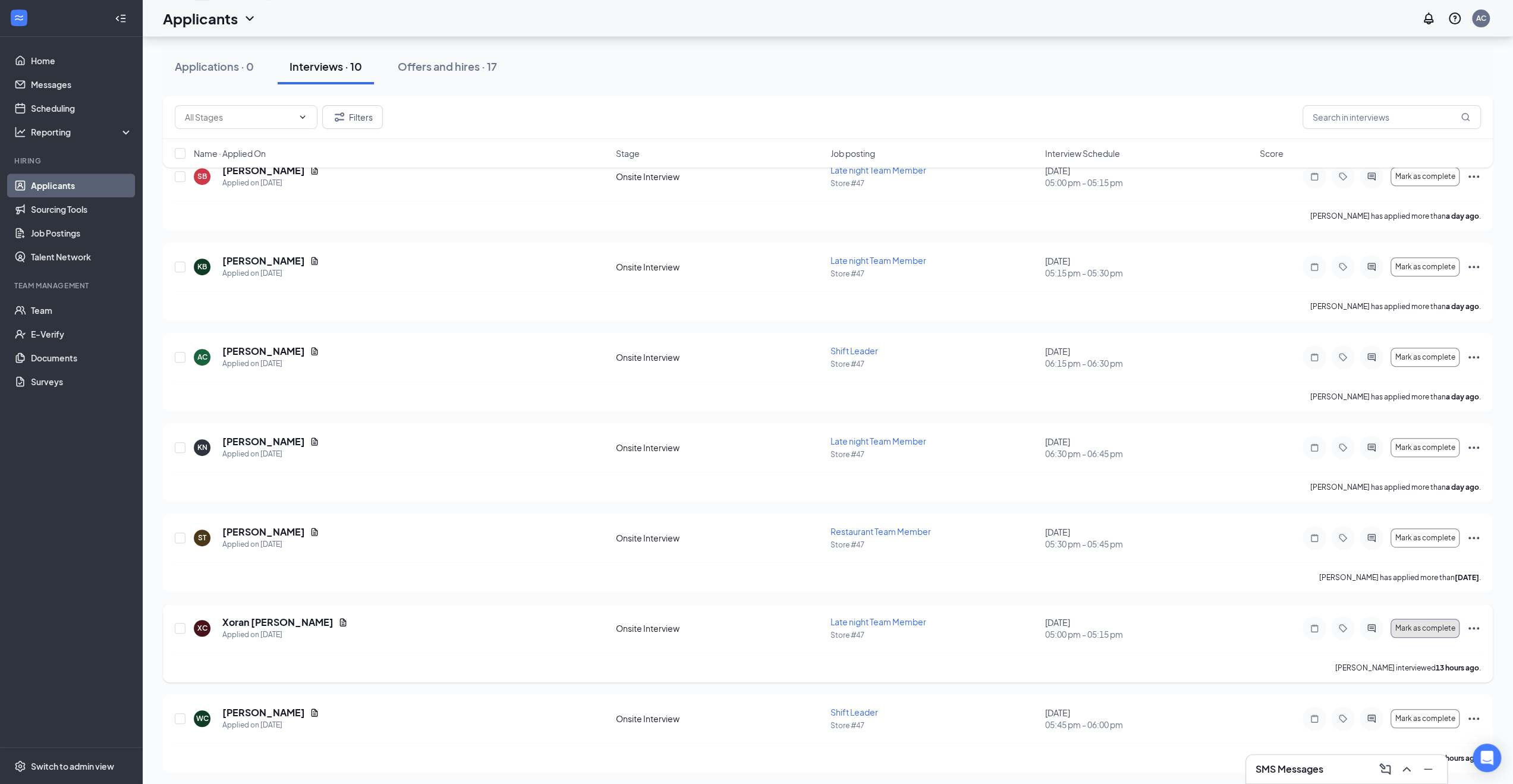
click at [1444, 628] on span "Mark as complete" at bounding box center [1426, 628] width 60 height 9
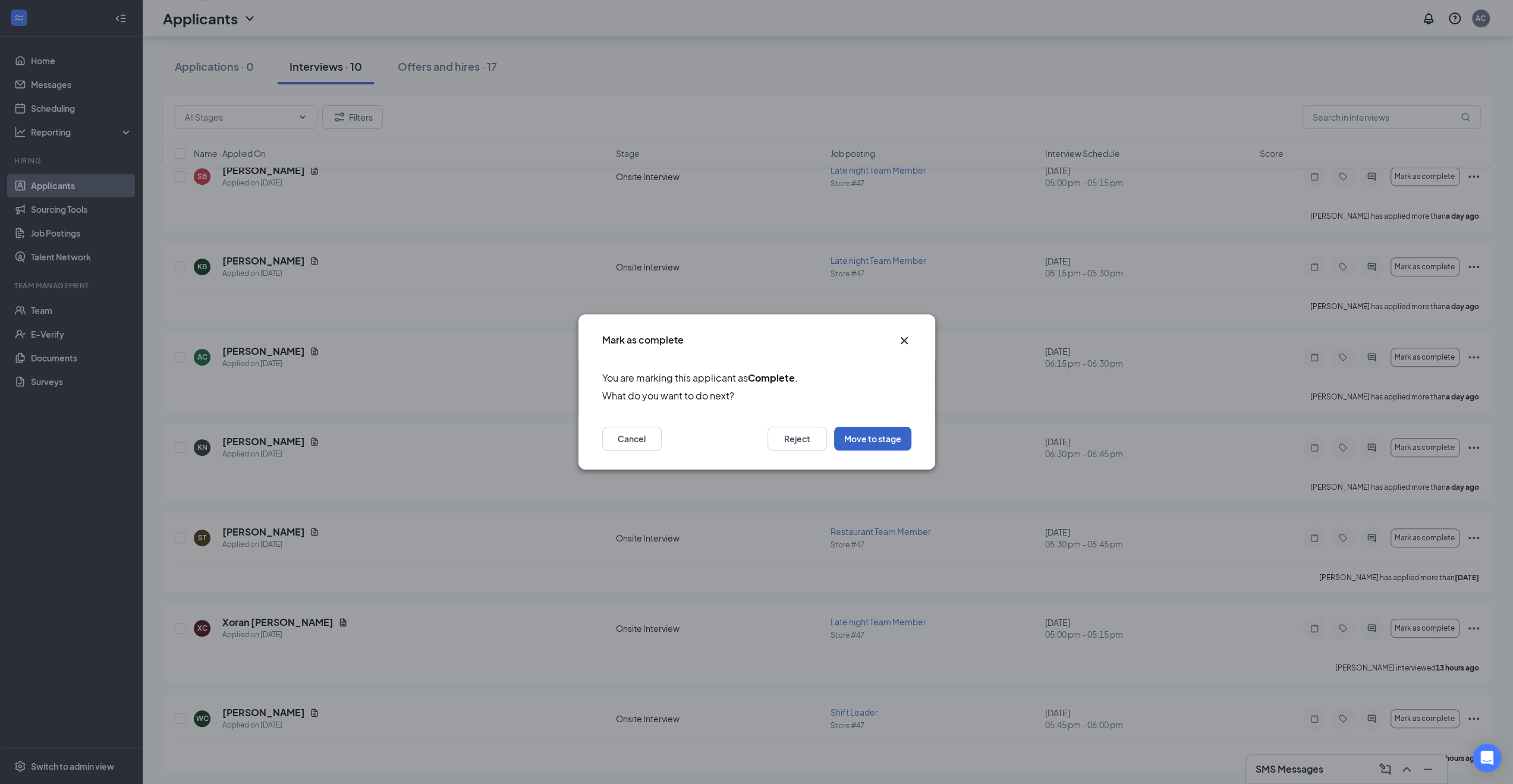
click at [890, 448] on button "Move to stage" at bounding box center [872, 439] width 78 height 24
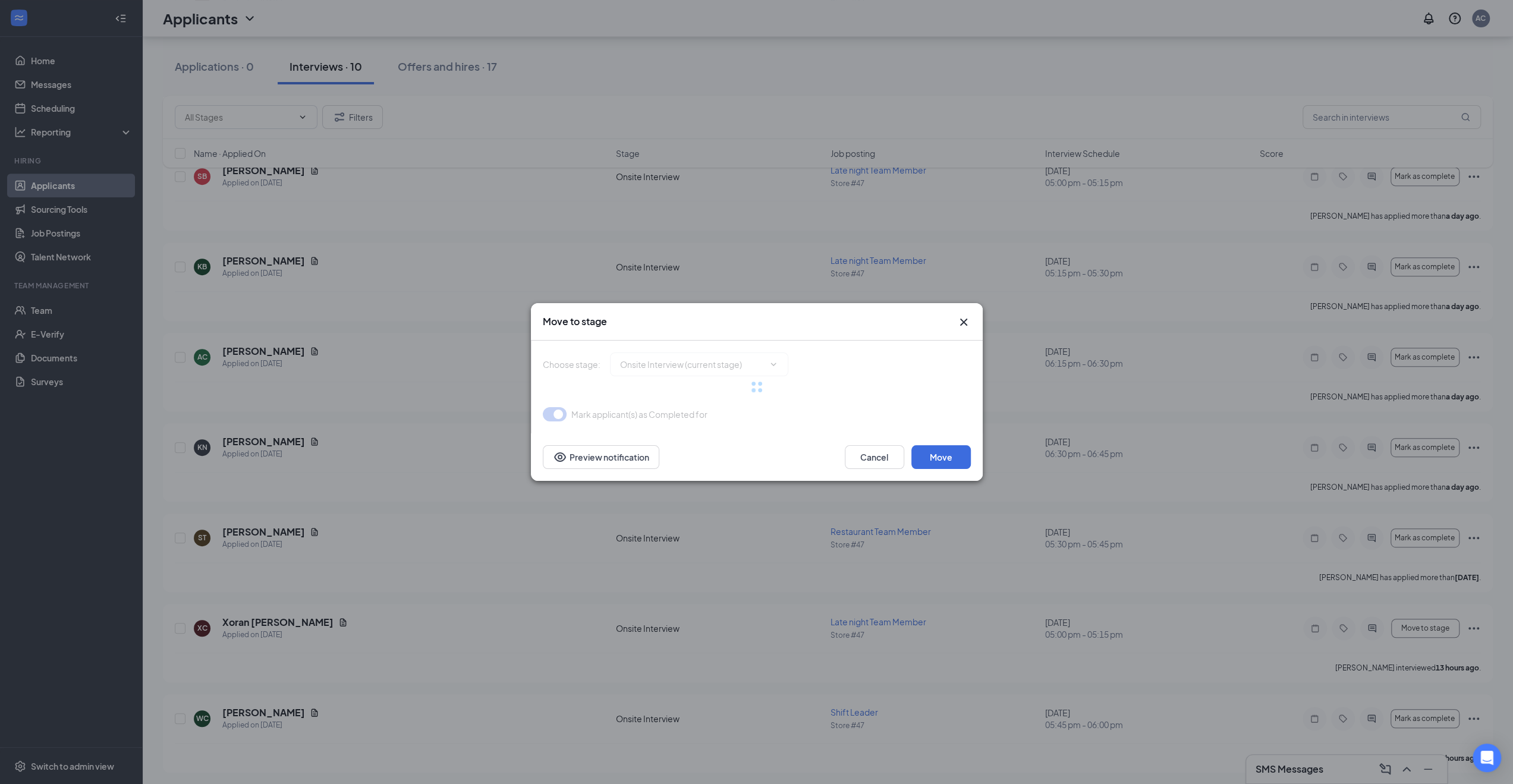
type input "Hiring Complete (next stage)"
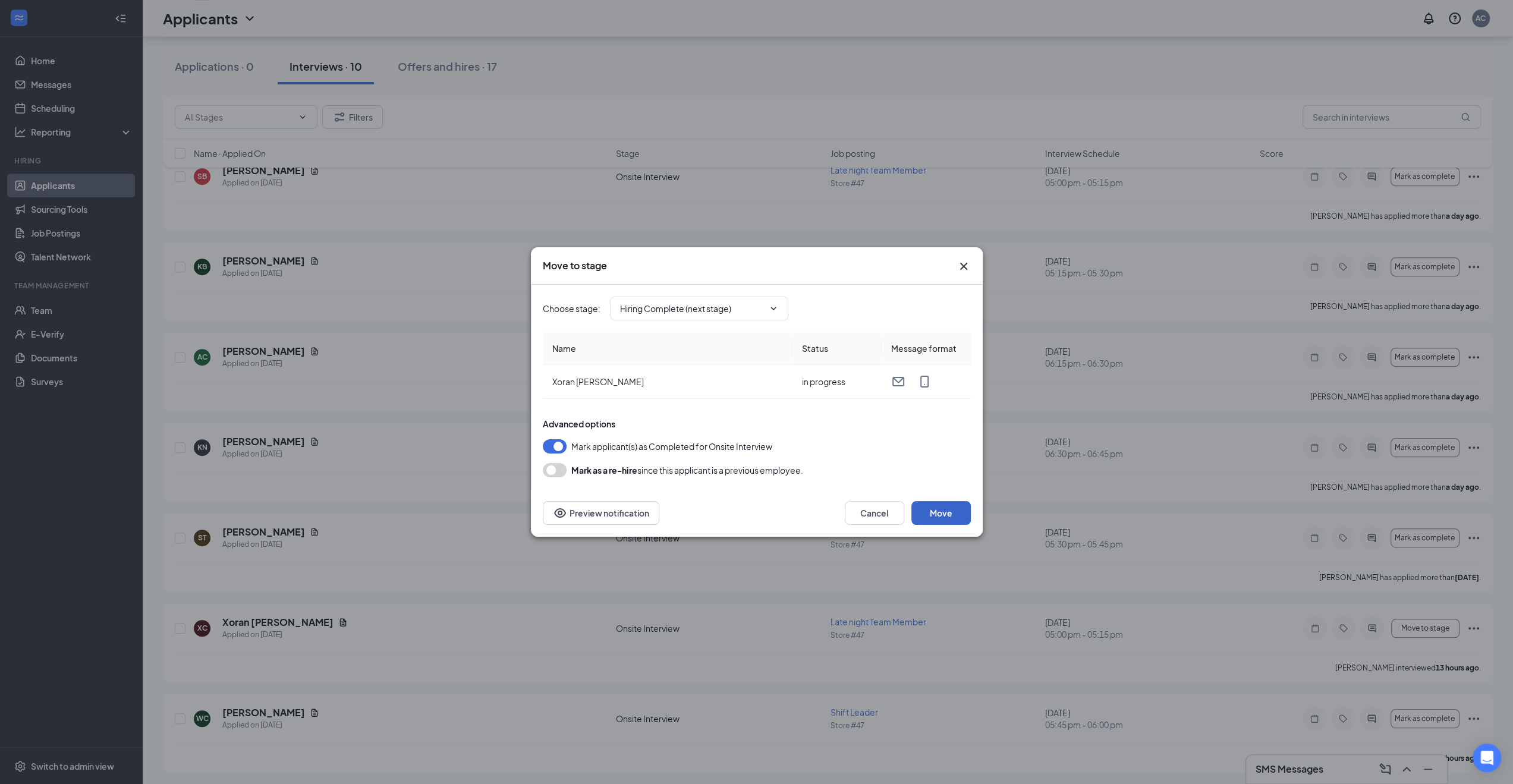
click at [948, 519] on button "Move" at bounding box center [940, 512] width 59 height 24
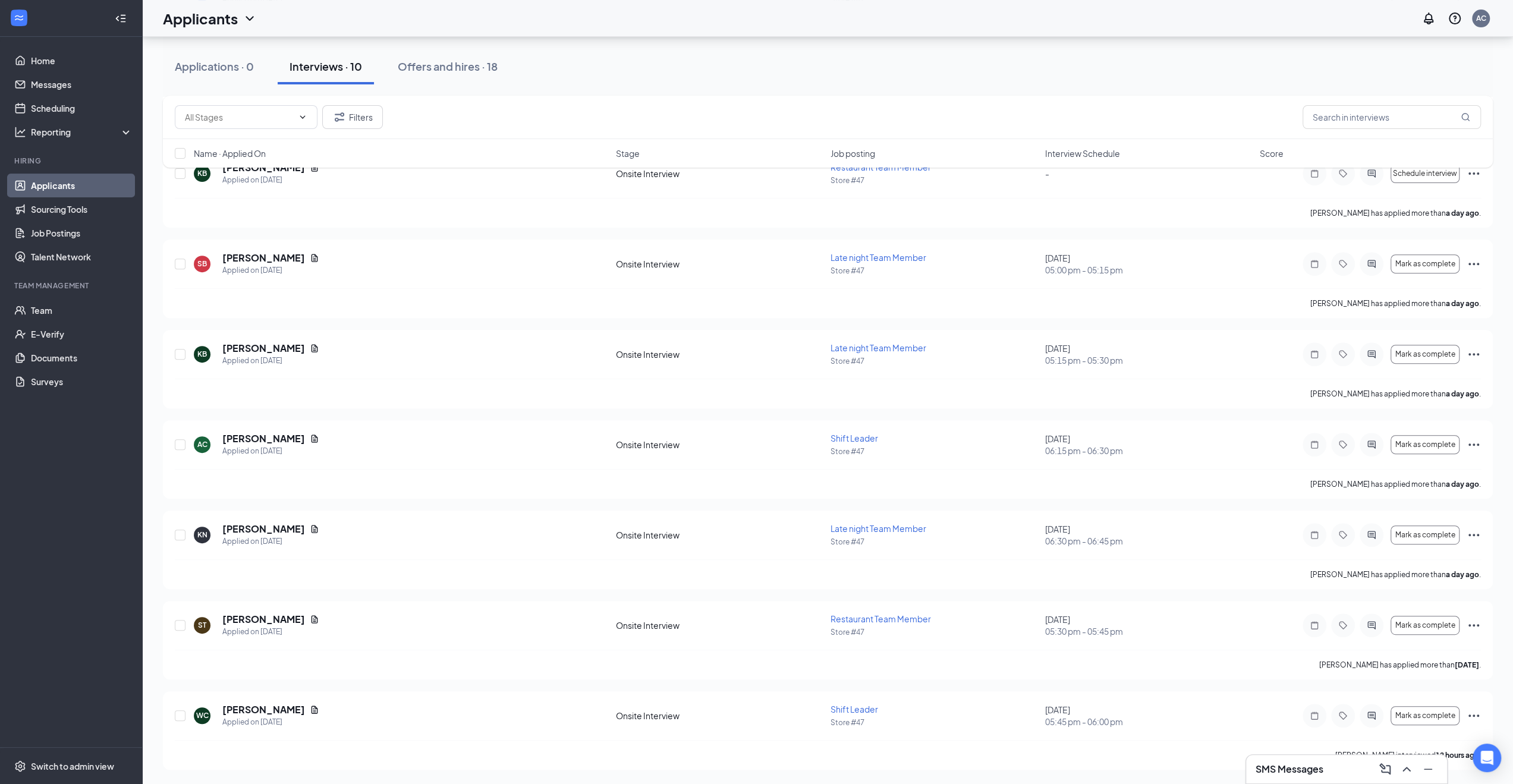
scroll to position [316, 0]
click at [1409, 716] on span "Mark as complete" at bounding box center [1426, 718] width 60 height 9
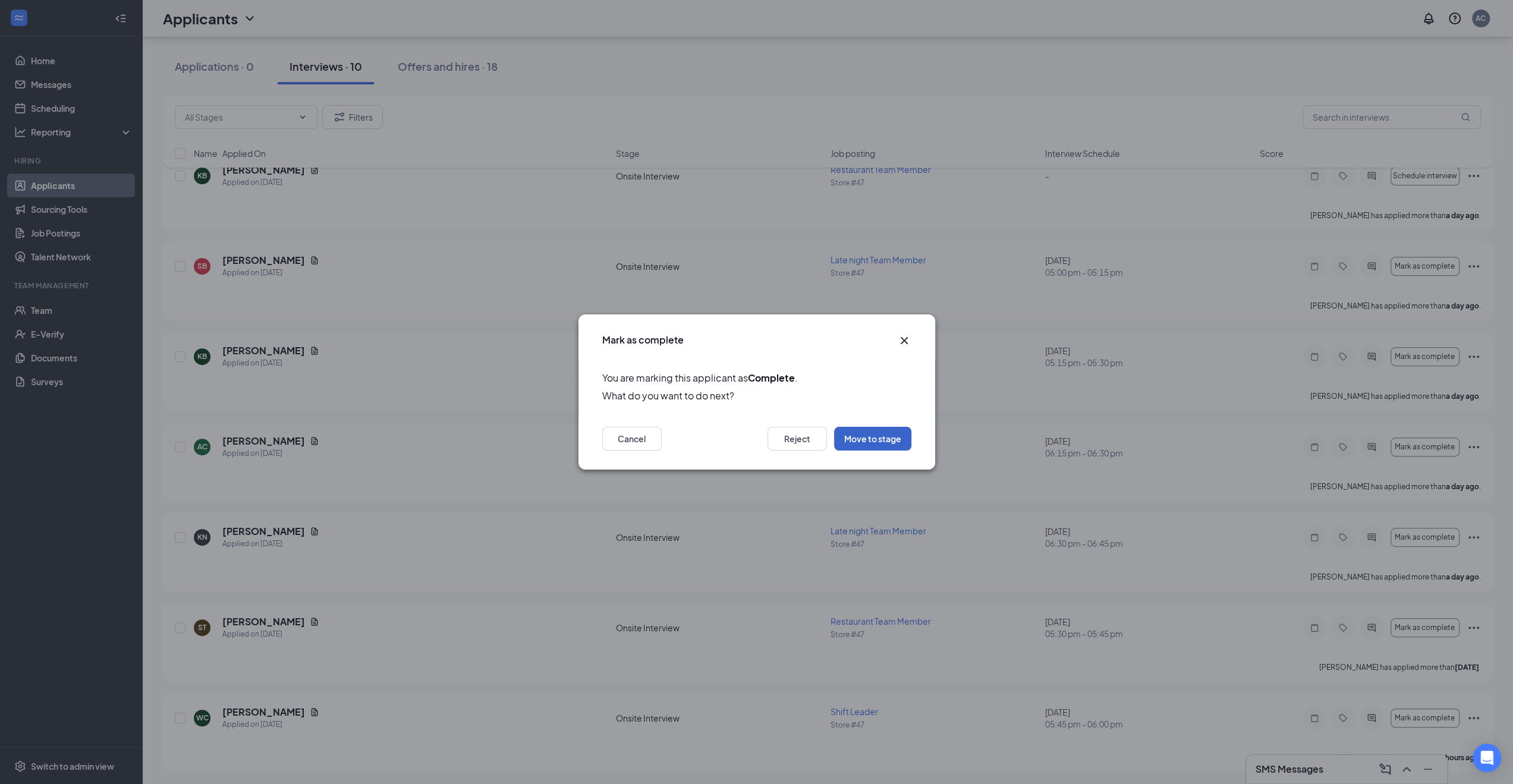
click at [871, 442] on button "Move to stage" at bounding box center [872, 439] width 78 height 24
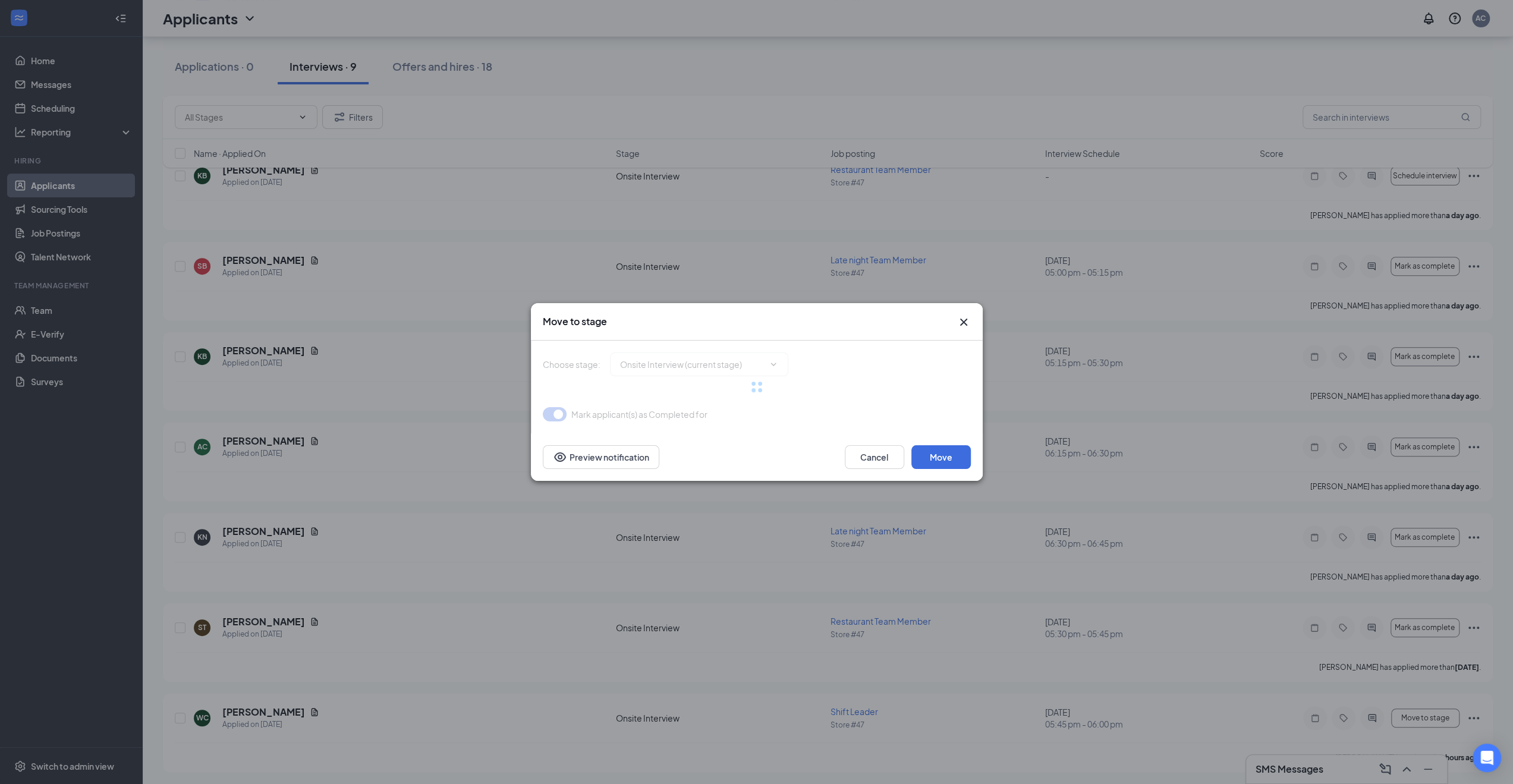
type input "MVR Background Check (next stage)"
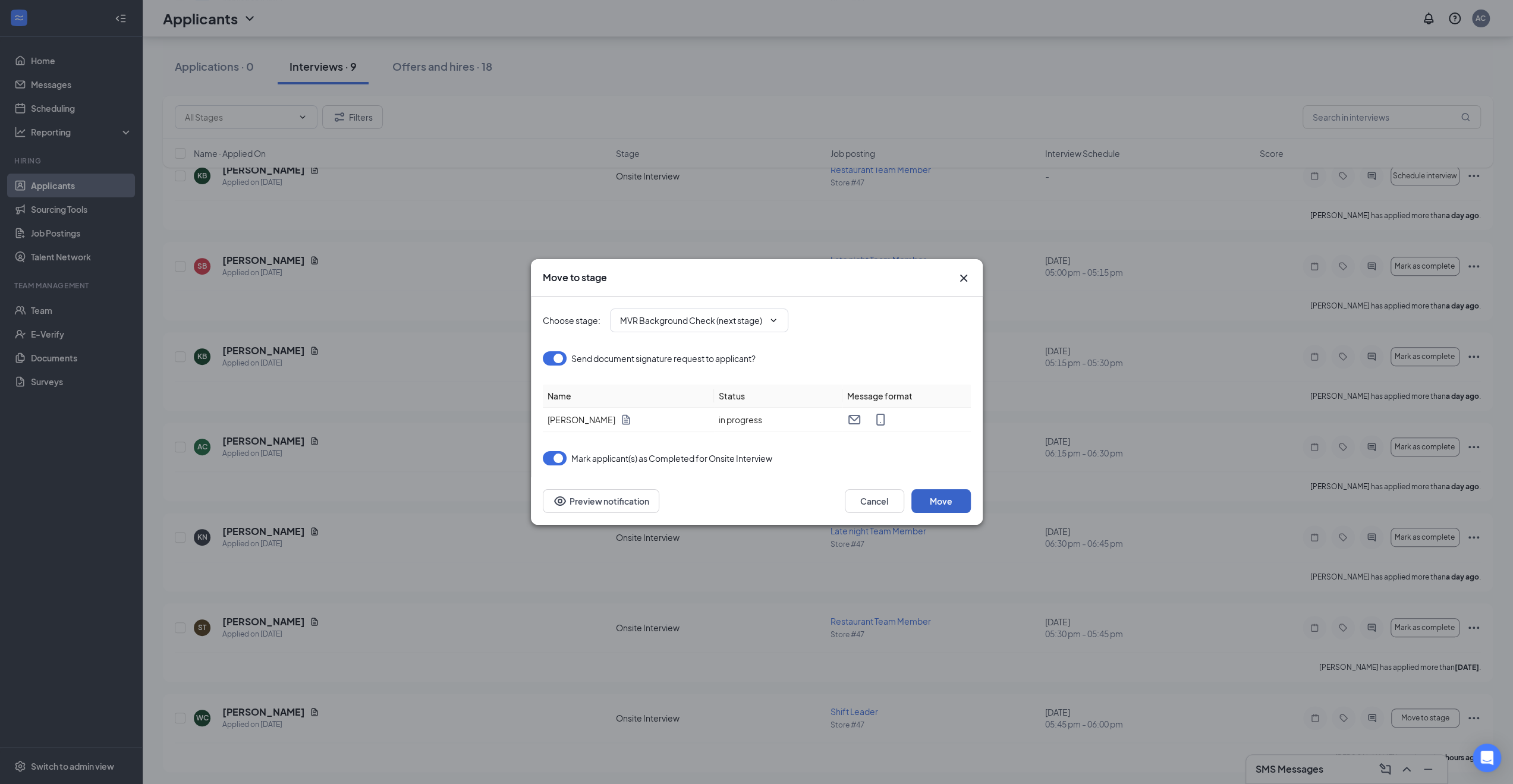
click at [955, 496] on button "Move" at bounding box center [940, 501] width 59 height 24
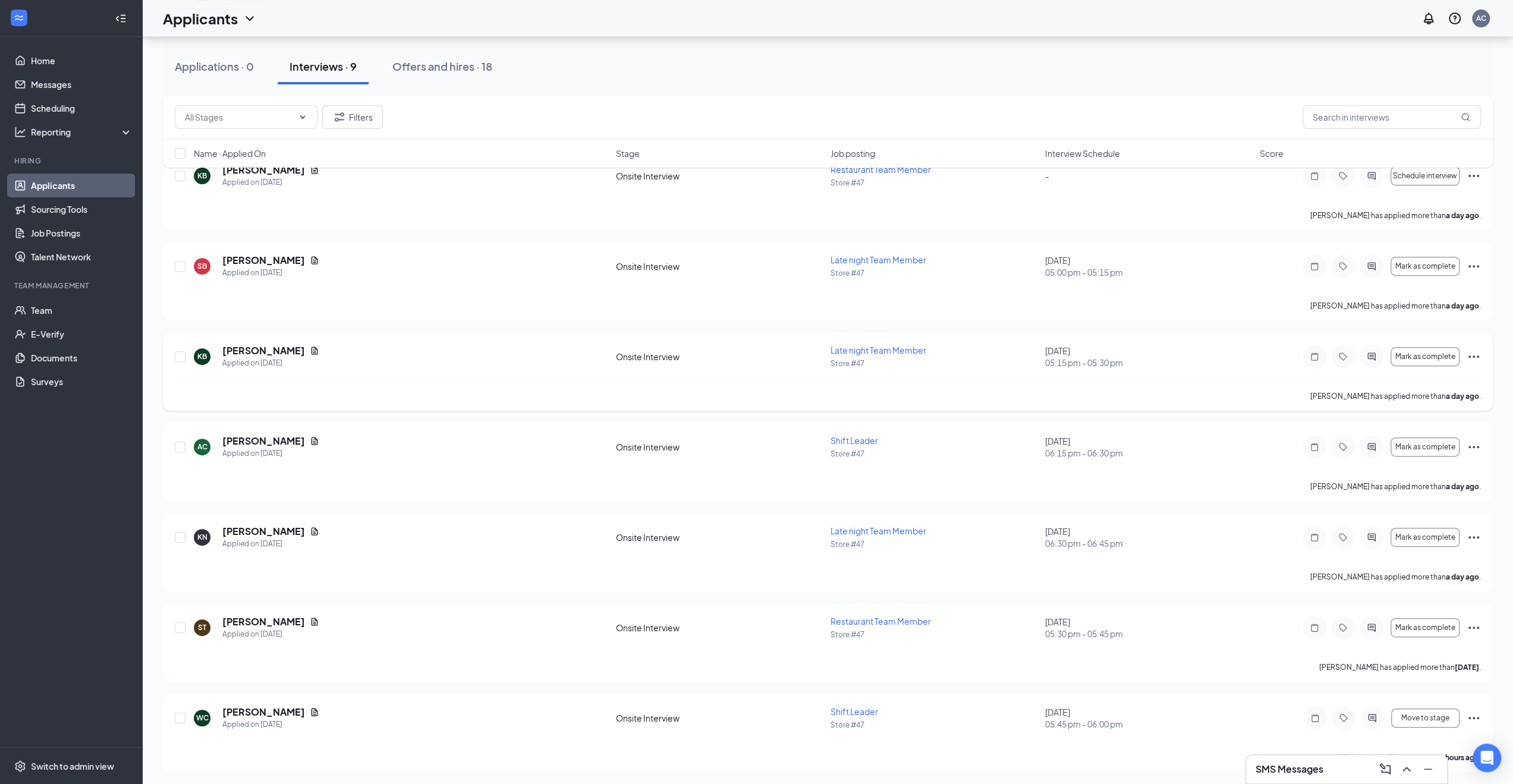
scroll to position [226, 0]
click at [413, 75] on button "Offers and hires · 18" at bounding box center [442, 66] width 123 height 36
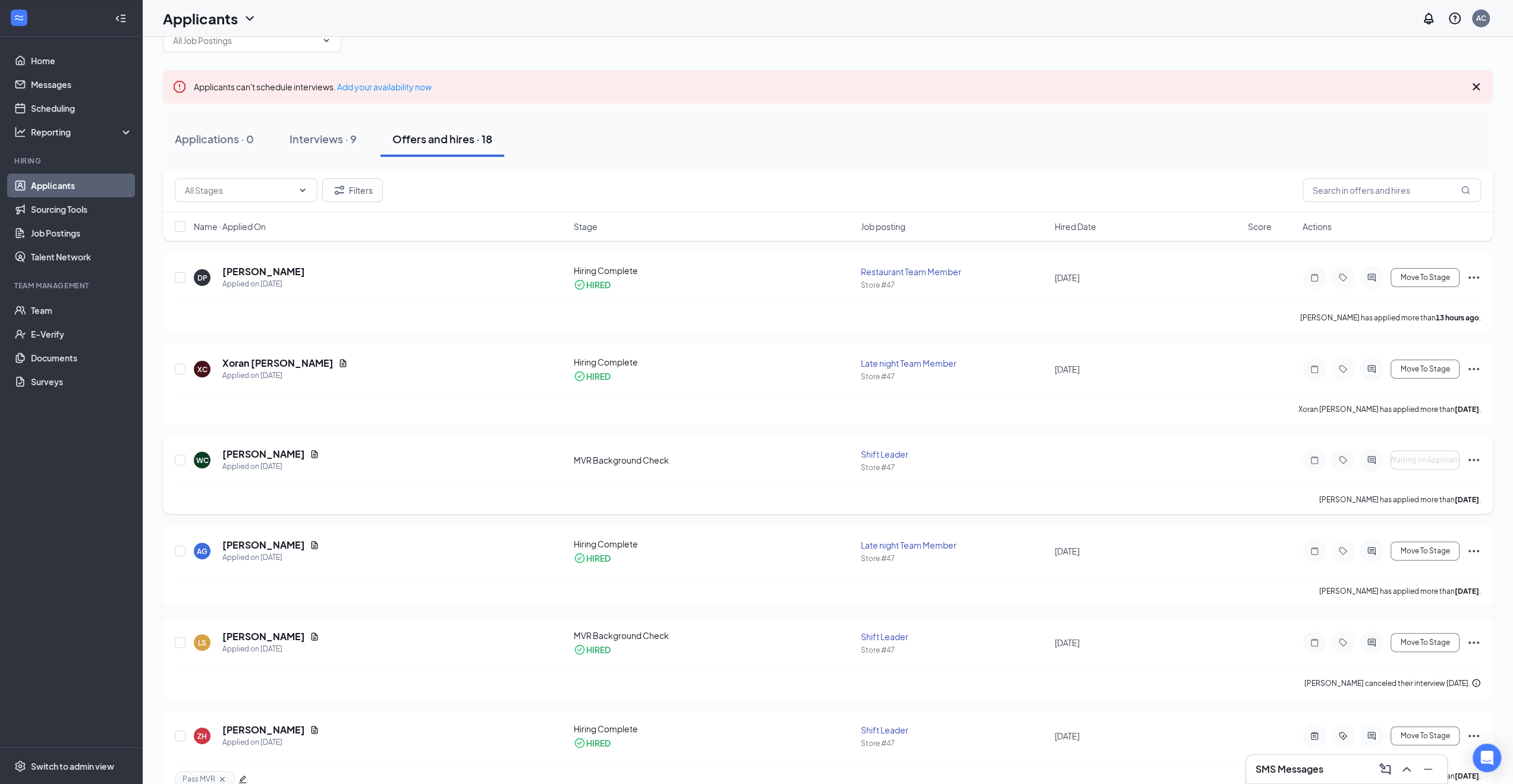
scroll to position [119, 0]
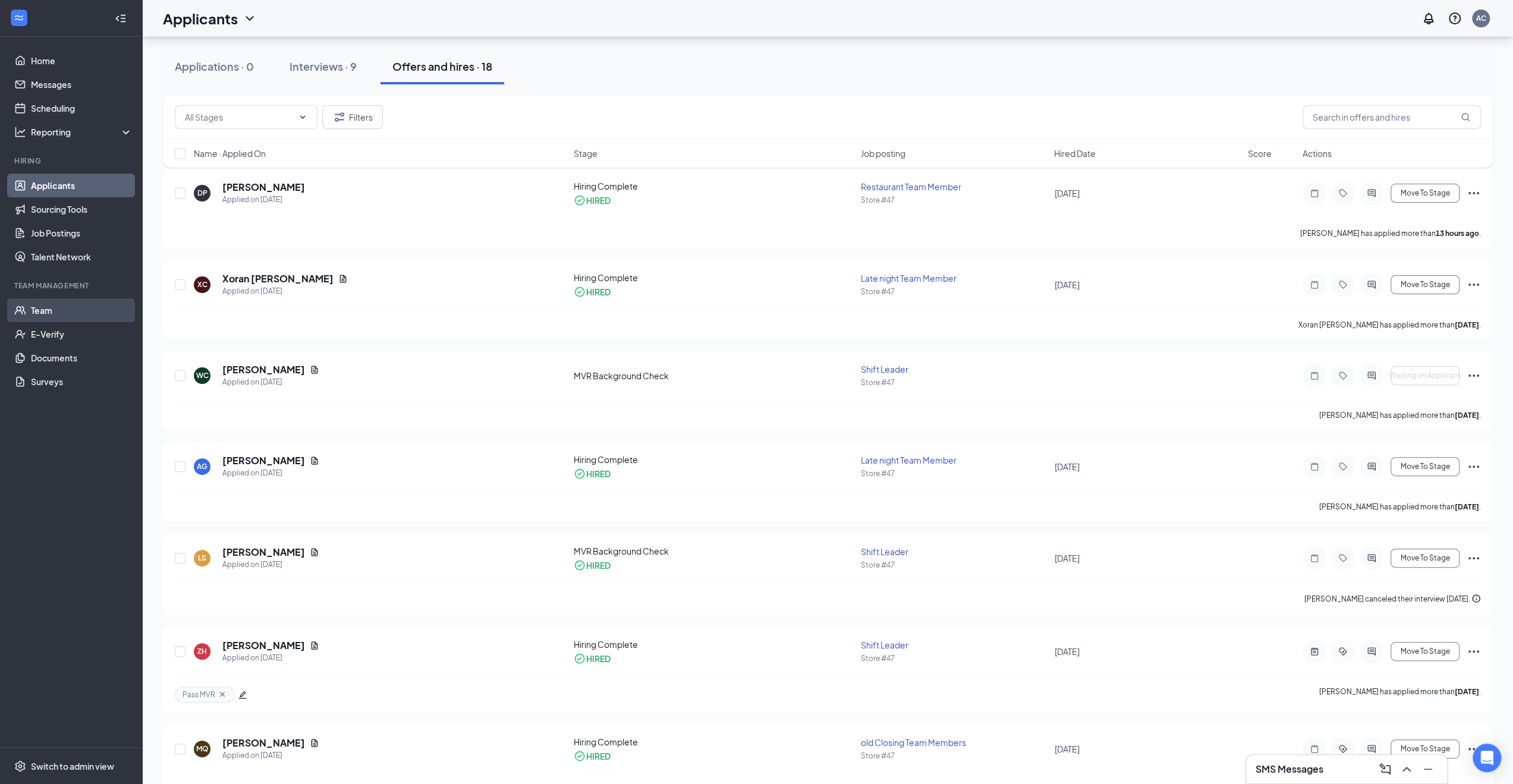
click at [64, 312] on link "Team" at bounding box center [82, 310] width 102 height 24
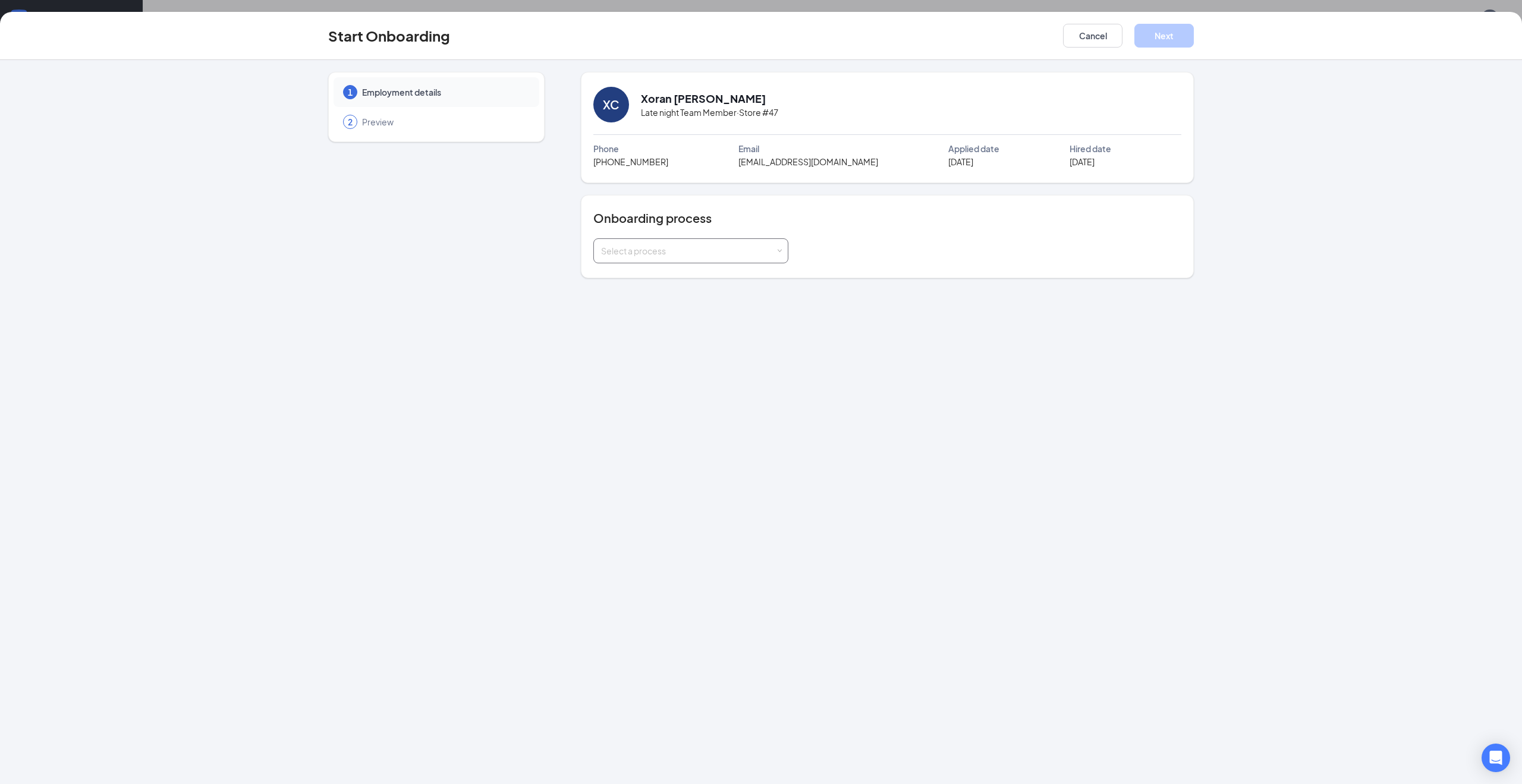
click at [648, 256] on div "Select a process" at bounding box center [690, 250] width 180 height 24
click at [704, 350] on li "In Store | [US_STATE] (Work State)" at bounding box center [690, 361] width 195 height 21
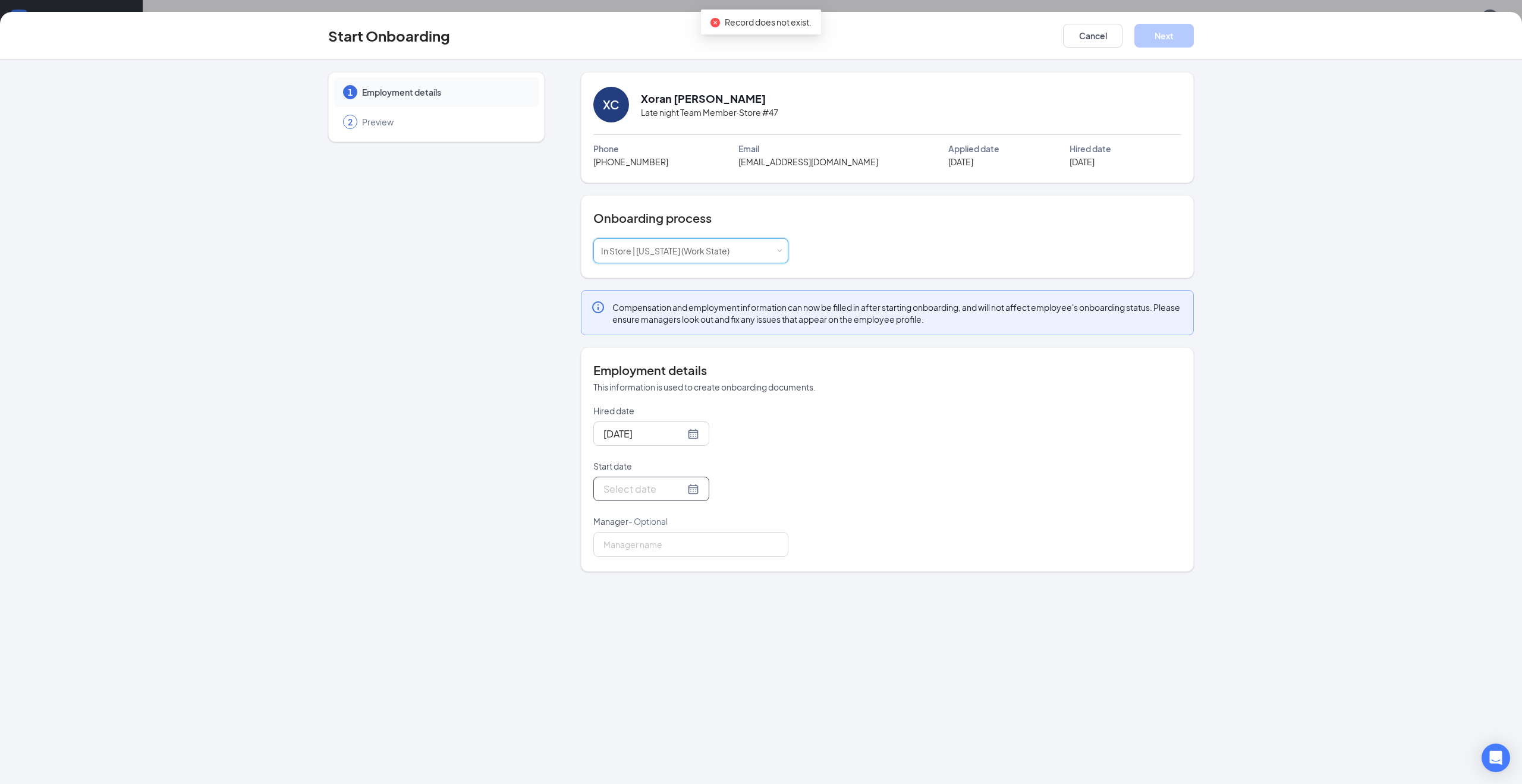
click at [679, 484] on div at bounding box center [651, 488] width 96 height 15
type input "[DATE]"
click at [657, 595] on div "16" at bounding box center [653, 594] width 15 height 15
click at [1167, 41] on button "Next" at bounding box center [1164, 36] width 59 height 24
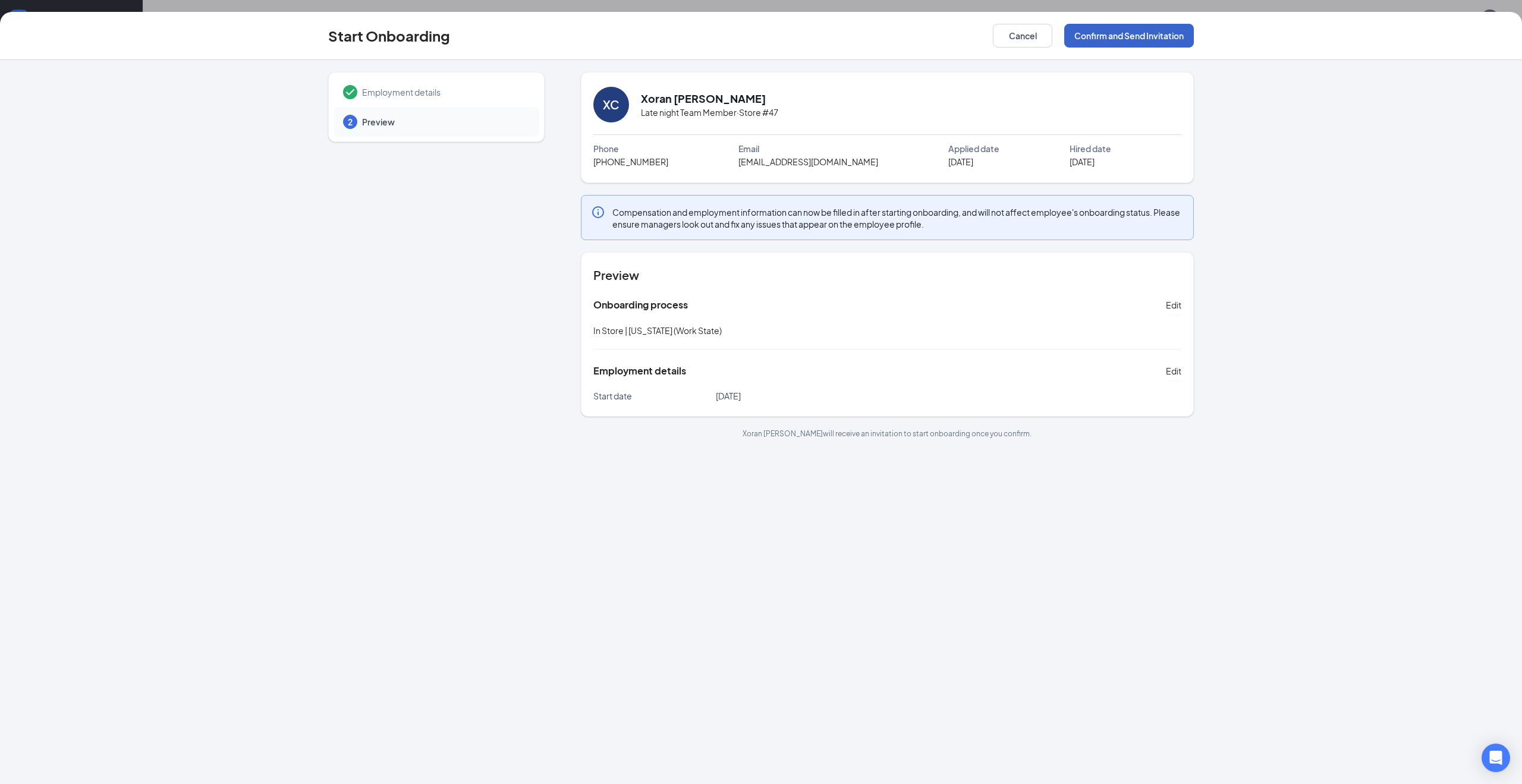
click at [1157, 38] on button "Confirm and Send Invitation" at bounding box center [1129, 36] width 130 height 24
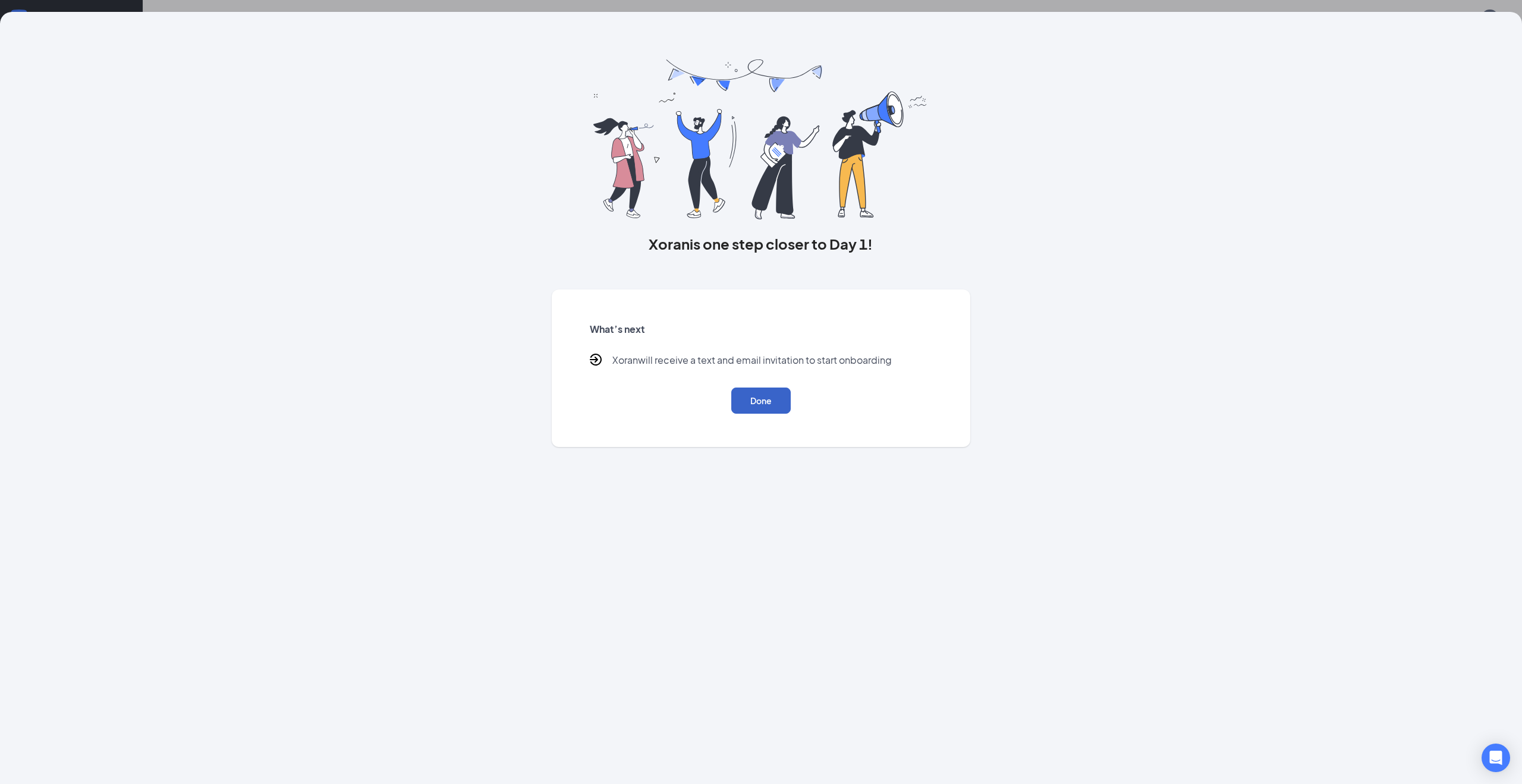
click at [740, 403] on button "Done" at bounding box center [760, 400] width 59 height 26
